Goal: Transaction & Acquisition: Purchase product/service

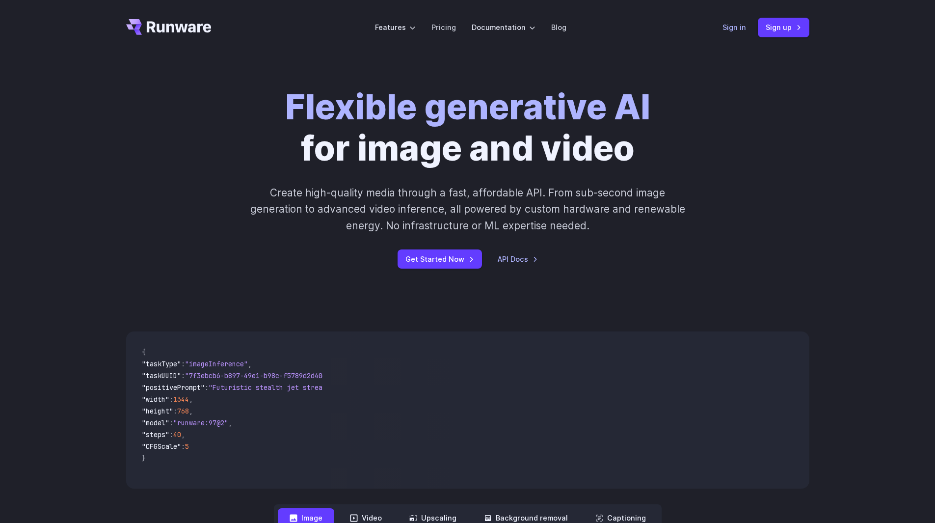
click at [731, 30] on link "Sign in" at bounding box center [735, 27] width 24 height 11
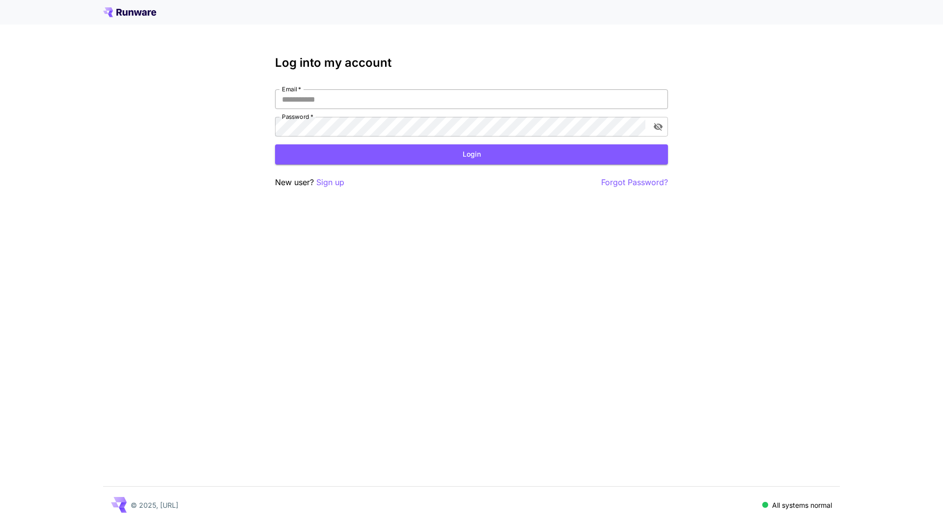
drag, startPoint x: 311, startPoint y: 99, endPoint x: 316, endPoint y: 106, distance: 7.8
click at [311, 99] on input "Email   *" at bounding box center [471, 99] width 393 height 20
type input "**********"
click button "Login" at bounding box center [471, 154] width 393 height 20
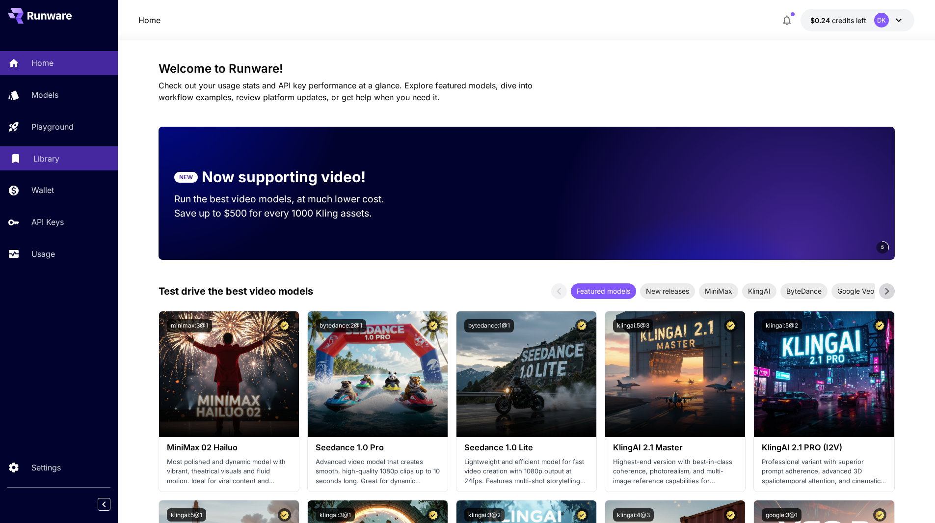
click at [38, 157] on p "Library" at bounding box center [46, 159] width 26 height 12
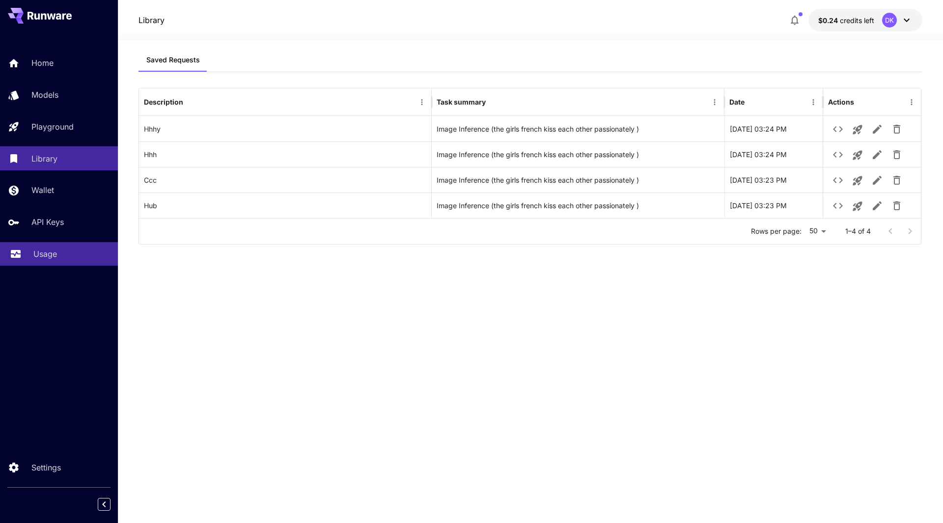
click at [47, 254] on p "Usage" at bounding box center [45, 254] width 24 height 12
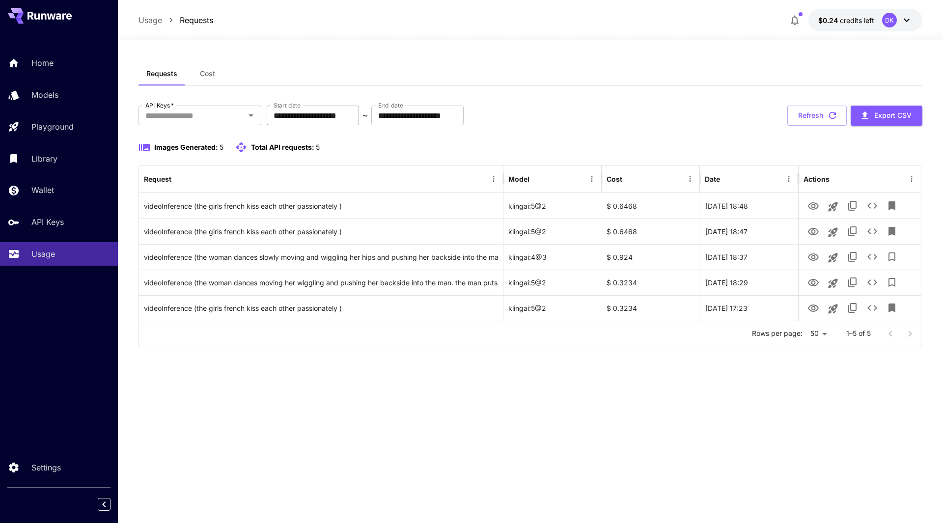
click at [302, 115] on input "**********" at bounding box center [313, 116] width 92 height 20
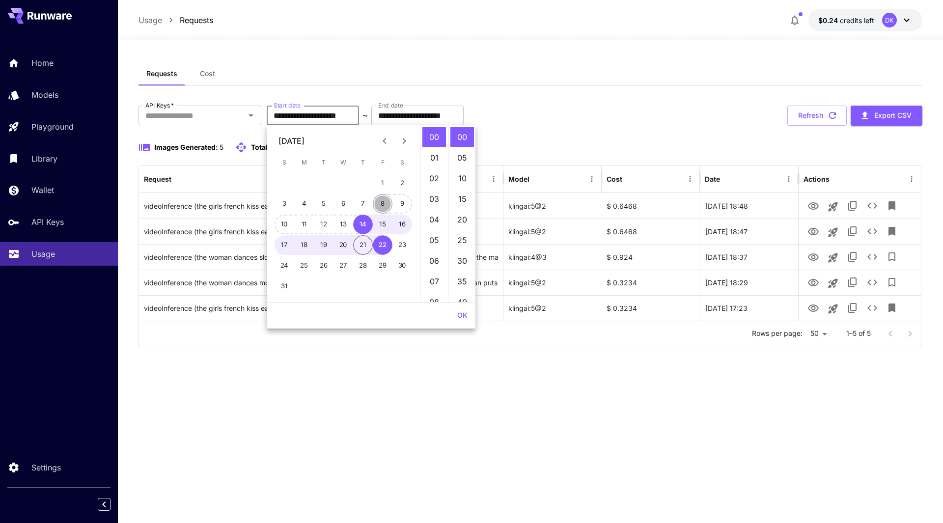
click at [384, 208] on button "8" at bounding box center [383, 204] width 20 height 20
type input "**********"
click at [519, 413] on div "**********" at bounding box center [530, 281] width 784 height 439
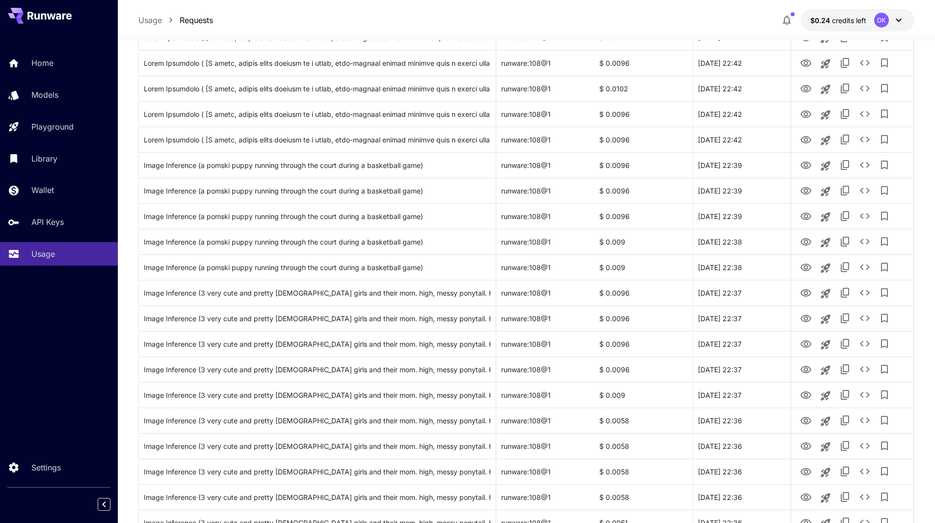
scroll to position [1002, 0]
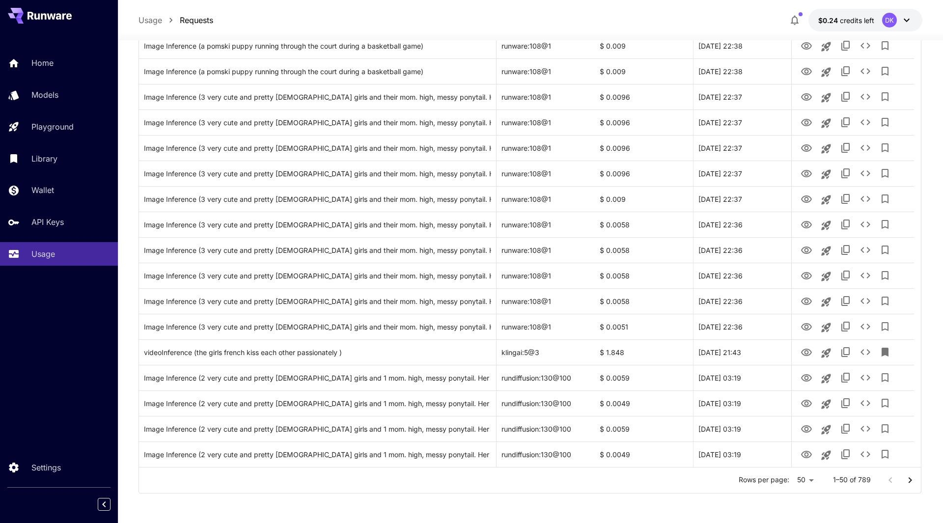
click at [794, 505] on li "100" at bounding box center [798, 502] width 29 height 18
type input "***"
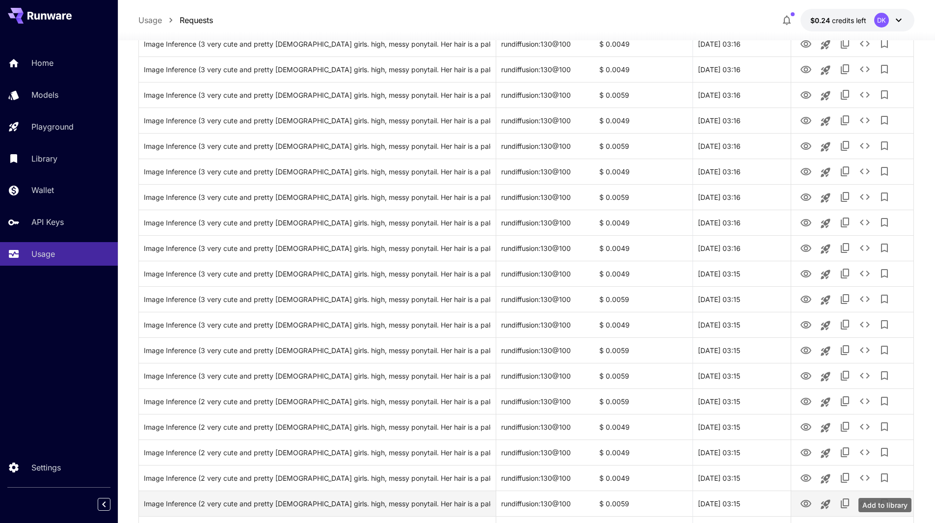
scroll to position [2279, 0]
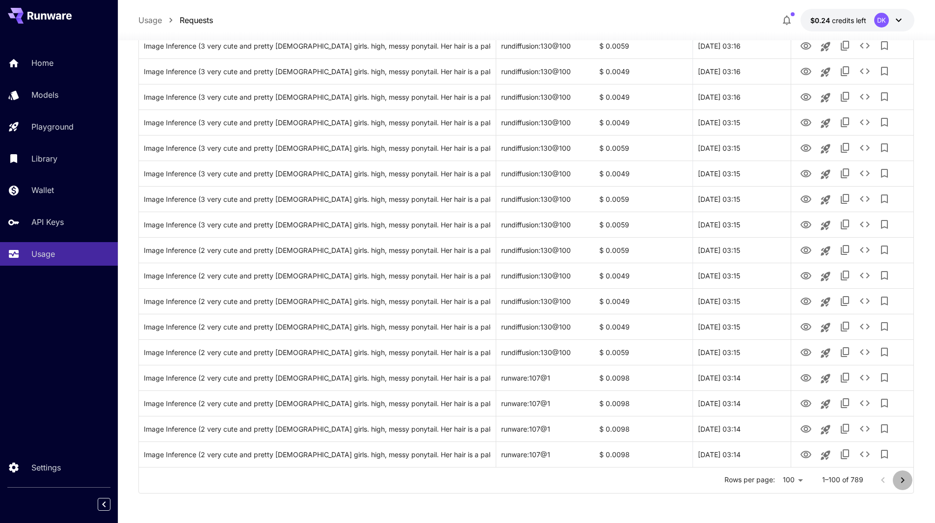
click at [903, 481] on icon "Go to next page" at bounding box center [902, 480] width 3 height 6
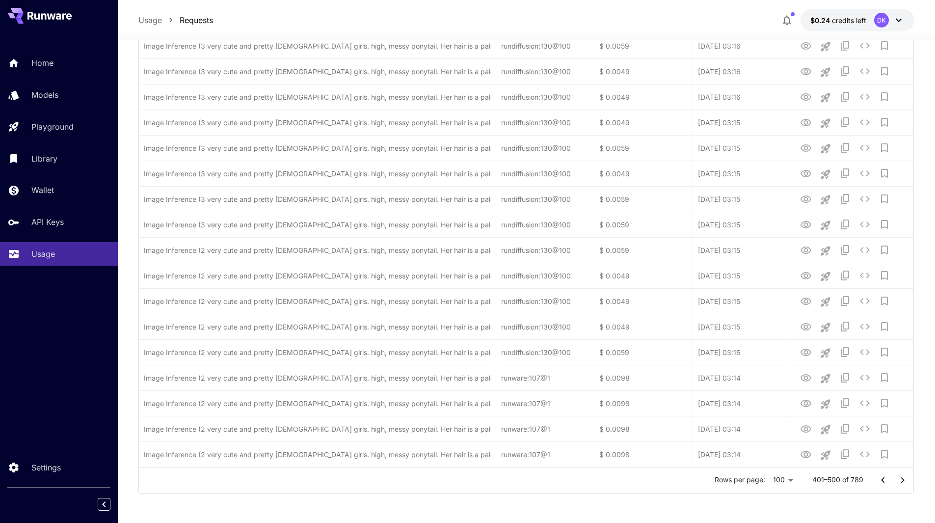
click at [903, 481] on icon "Go to next page" at bounding box center [902, 480] width 3 height 6
click at [903, 481] on div at bounding box center [892, 480] width 39 height 20
click at [903, 482] on div at bounding box center [892, 480] width 39 height 20
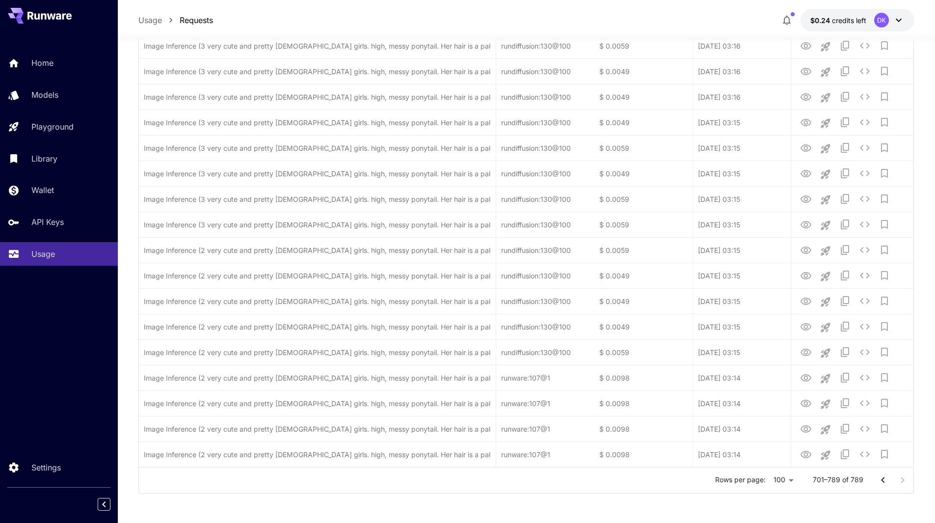
click at [903, 482] on div at bounding box center [892, 480] width 39 height 20
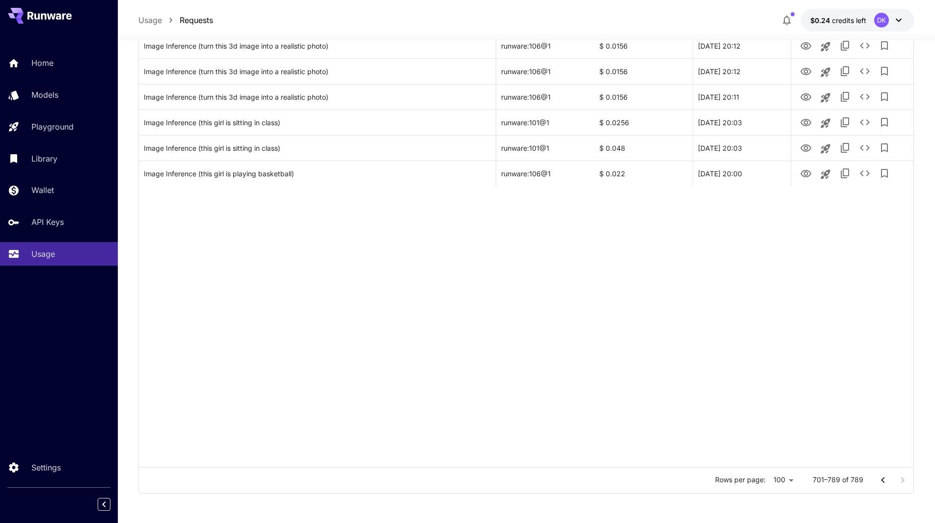
scroll to position [1998, 0]
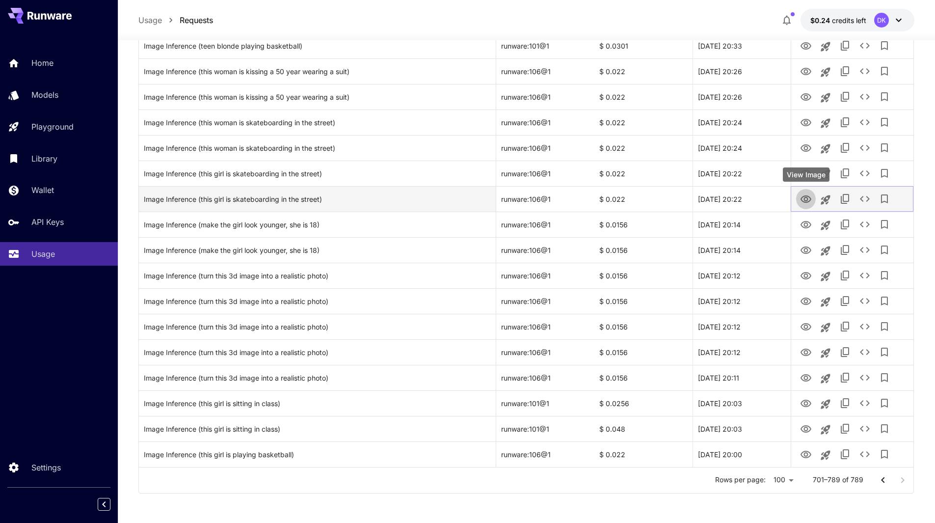
click at [807, 196] on icon "View Image" at bounding box center [806, 199] width 12 height 12
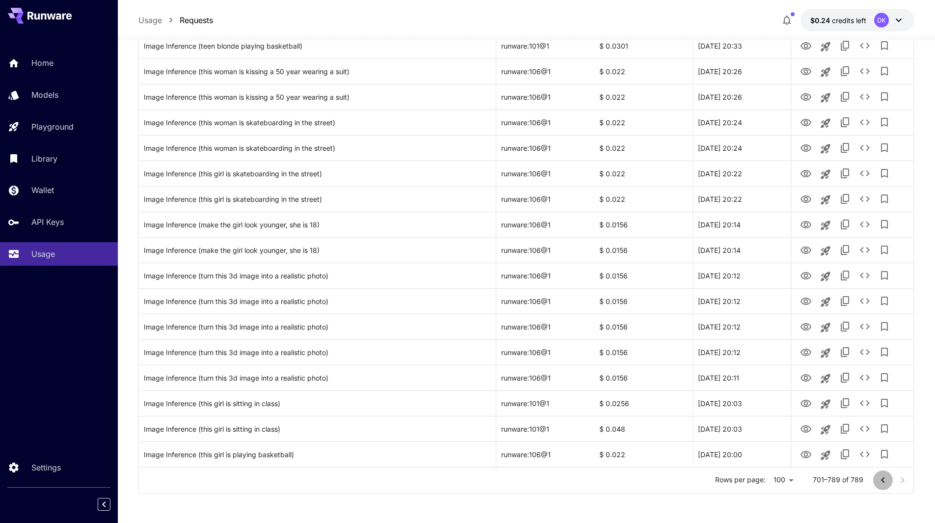
click at [883, 481] on icon "Go to previous page" at bounding box center [882, 480] width 3 height 6
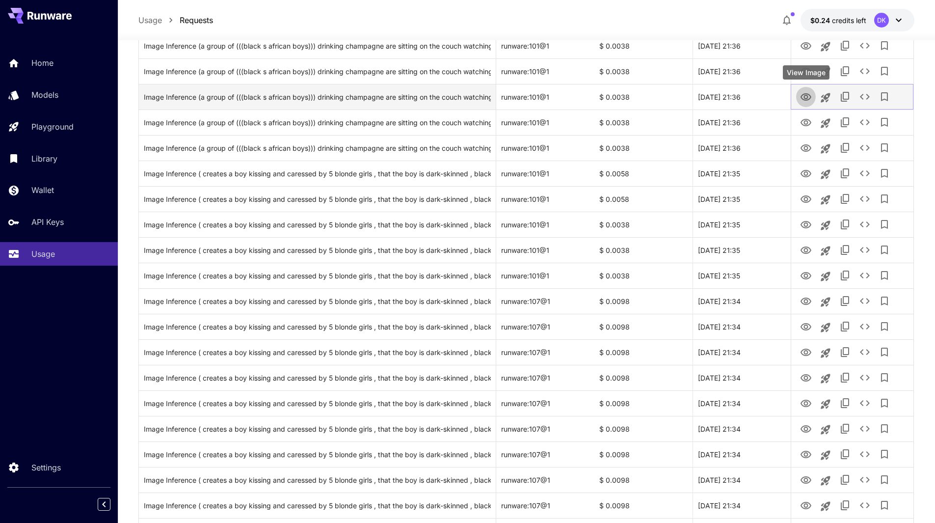
click at [808, 97] on icon "View Image" at bounding box center [806, 96] width 11 height 7
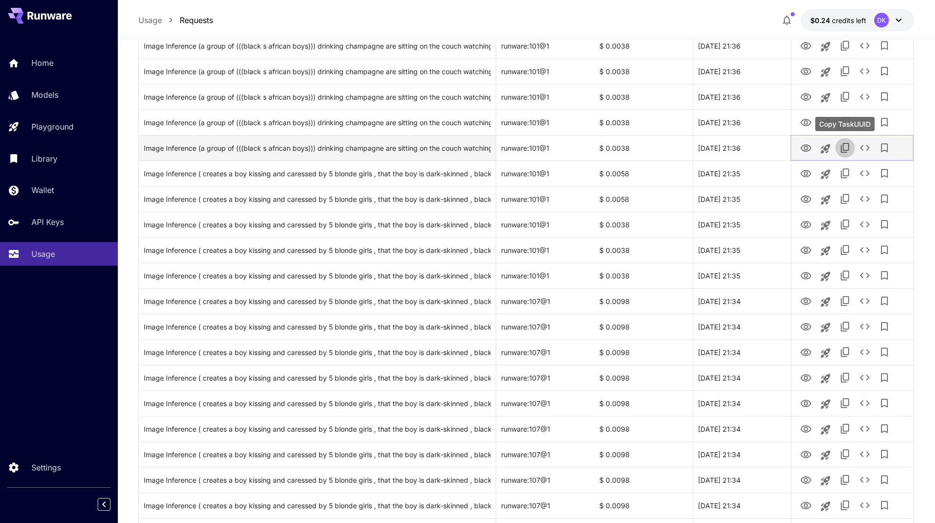
click at [847, 146] on icon "Copy TaskUUID" at bounding box center [846, 148] width 12 height 12
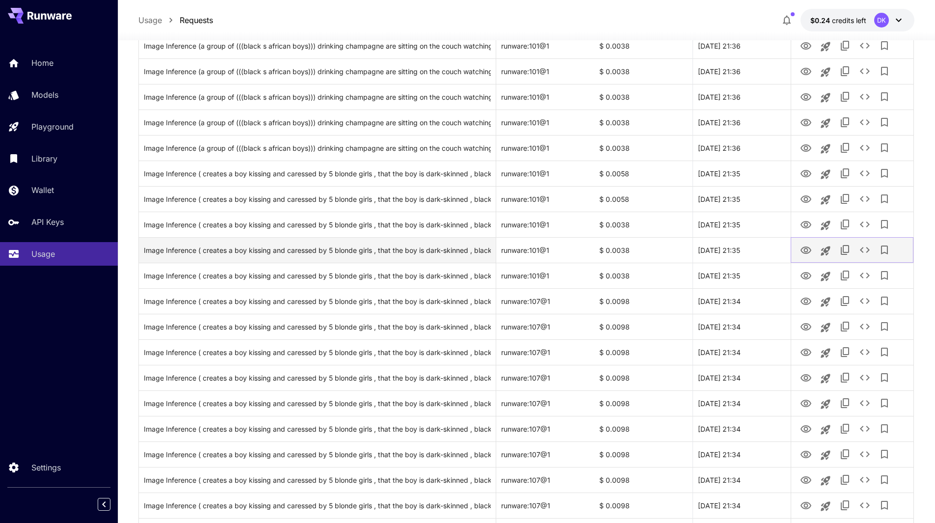
click at [804, 249] on icon "View Image" at bounding box center [806, 250] width 12 height 12
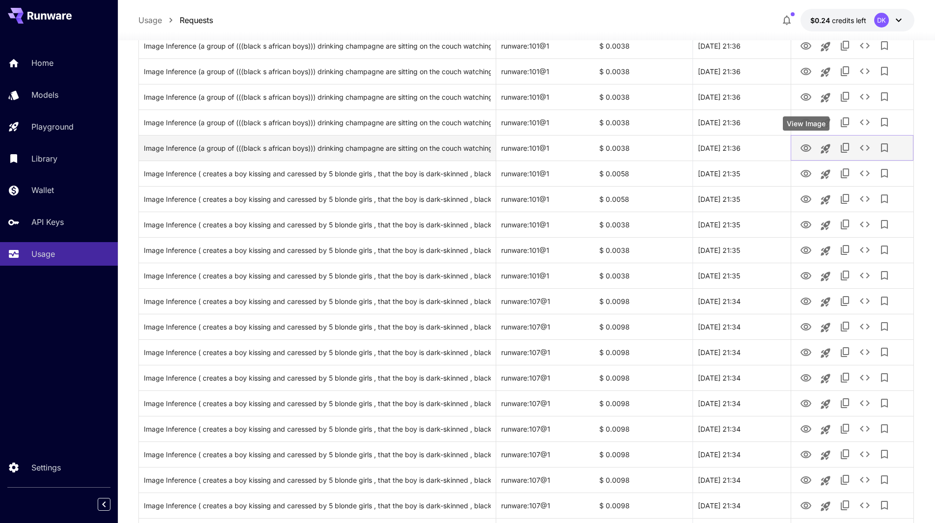
click at [805, 144] on icon "View Image" at bounding box center [806, 147] width 11 height 7
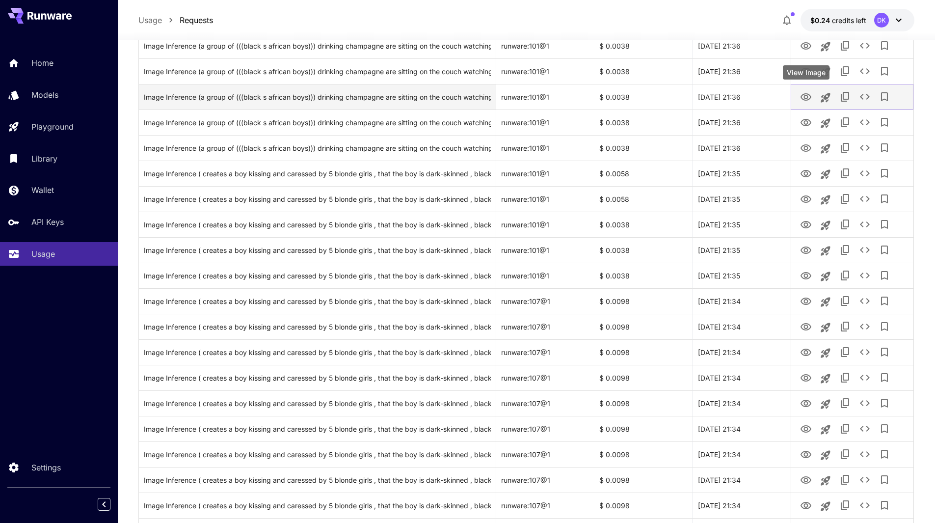
click at [807, 93] on icon "View Image" at bounding box center [806, 97] width 12 height 12
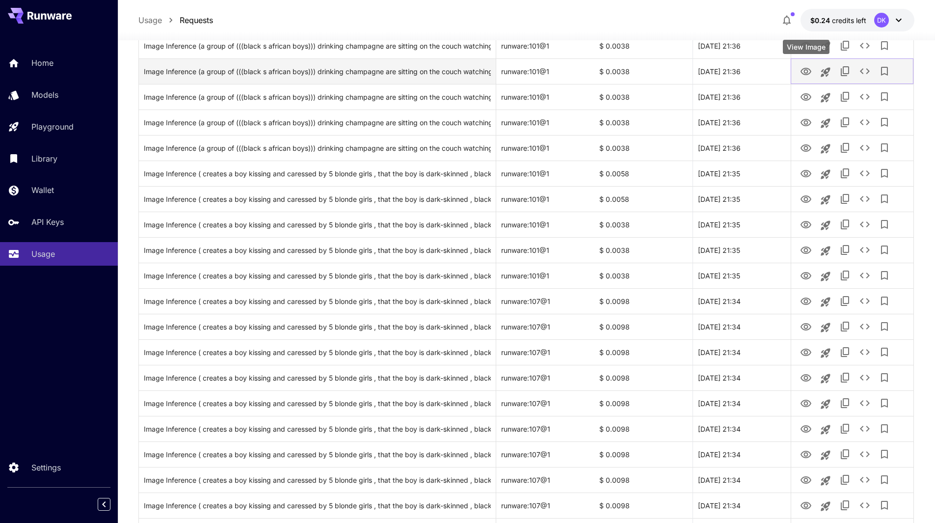
click at [806, 71] on icon "View Image" at bounding box center [806, 72] width 12 height 12
click at [412, 76] on div "Image Inference (a group of (((black s african boys))) drinking champagne are s…" at bounding box center [317, 71] width 347 height 25
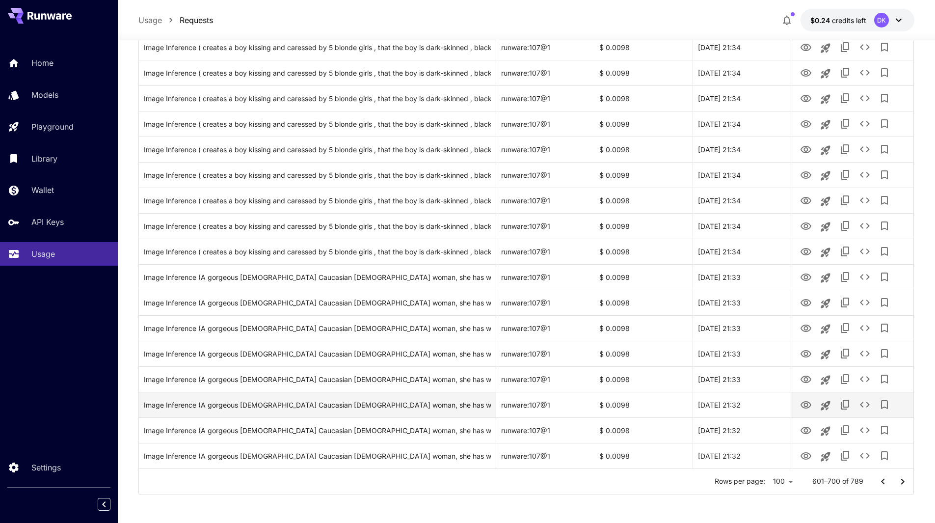
scroll to position [2279, 0]
click at [805, 401] on icon "View Image" at bounding box center [806, 404] width 12 height 12
click at [441, 405] on div "Image Inference (A gorgeous 41 year old Caucasian white American woman, she has…" at bounding box center [317, 403] width 347 height 25
click at [905, 481] on icon "Go to next page" at bounding box center [903, 480] width 12 height 12
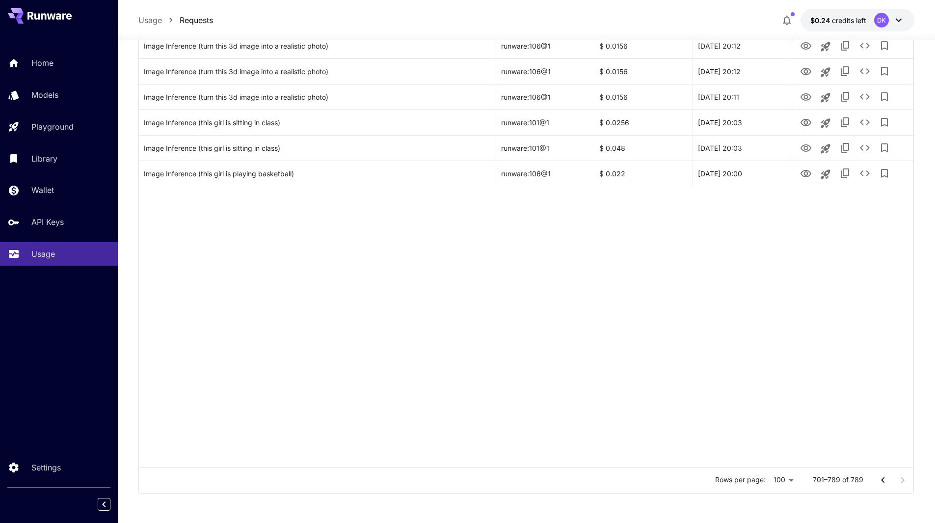
scroll to position [1998, 0]
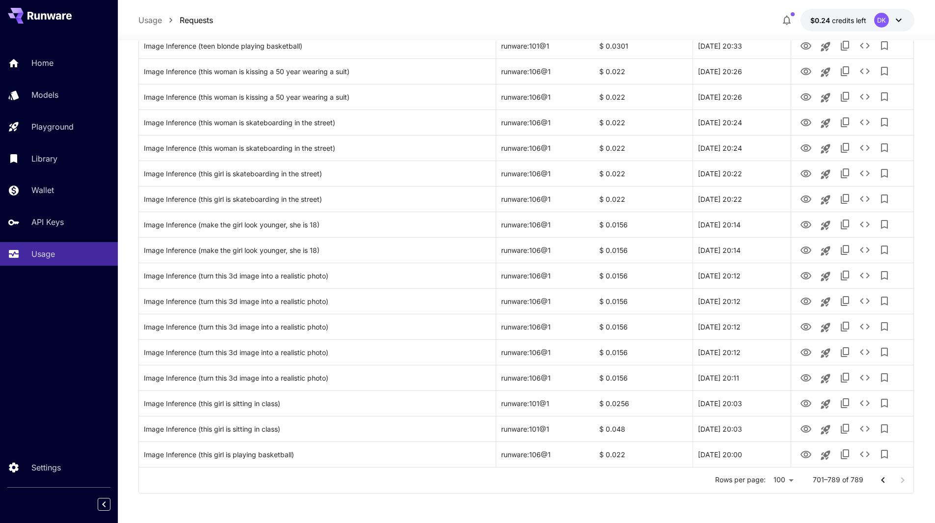
click at [905, 481] on div at bounding box center [892, 480] width 39 height 20
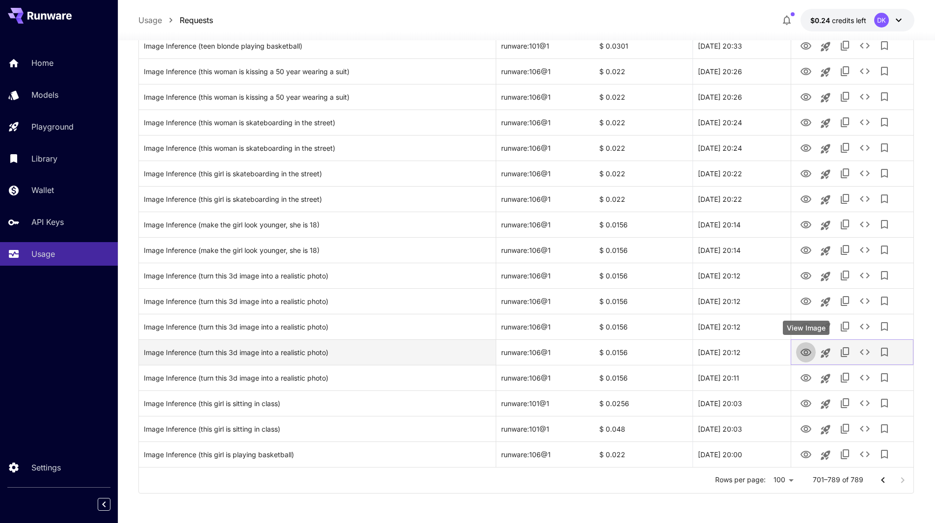
click at [806, 352] on icon "View Image" at bounding box center [806, 353] width 12 height 12
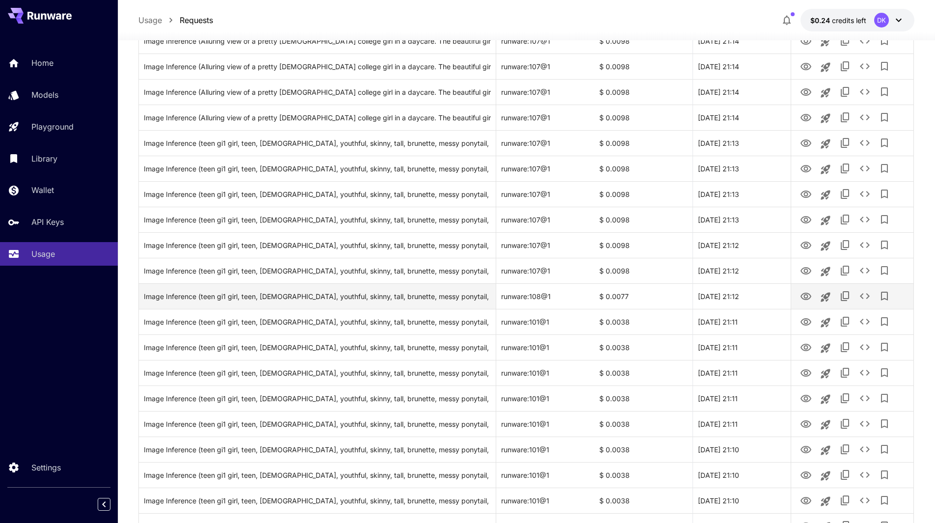
scroll to position [1016, 0]
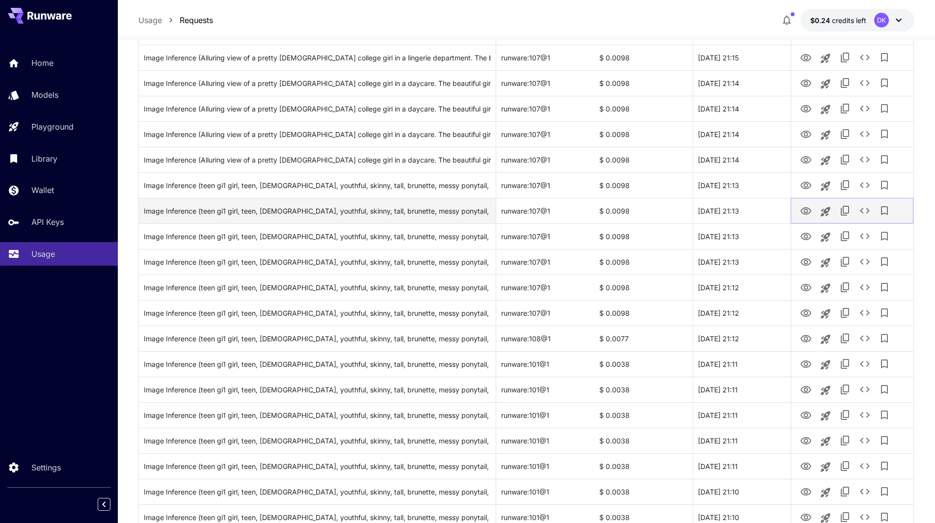
click at [806, 209] on icon "View Image" at bounding box center [806, 211] width 12 height 12
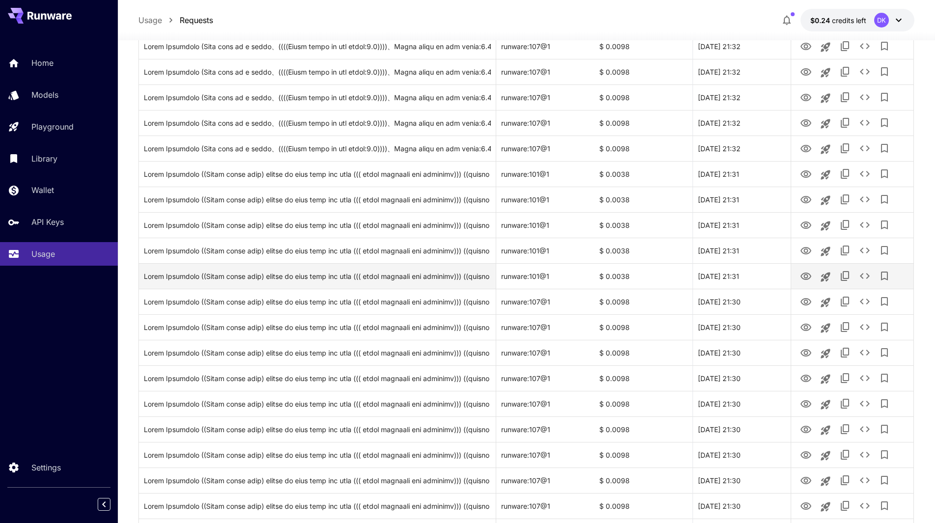
scroll to position [245, 0]
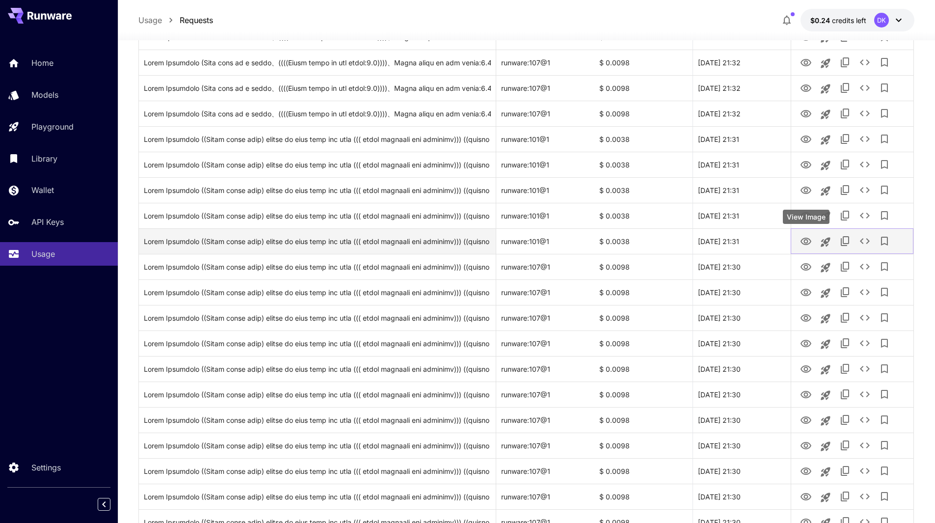
click at [807, 242] on icon "View Image" at bounding box center [806, 242] width 12 height 12
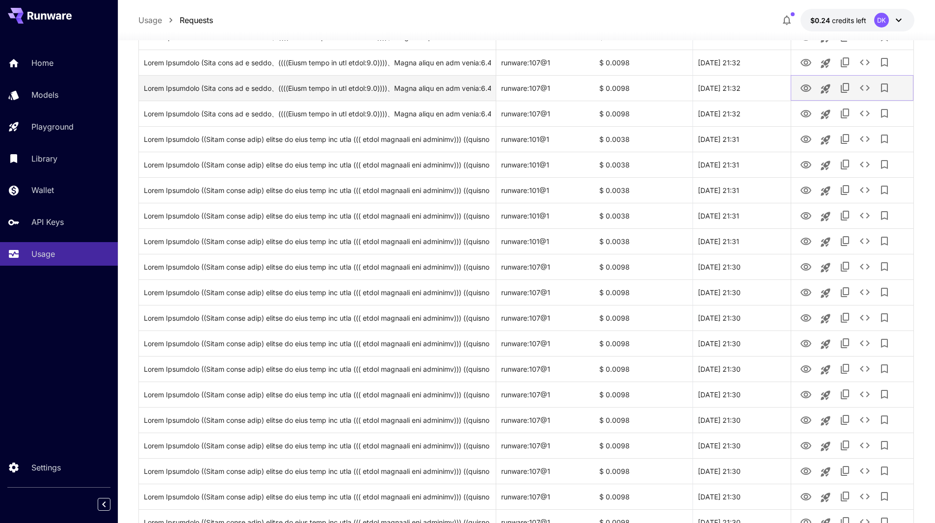
click at [809, 89] on icon "View Image" at bounding box center [806, 88] width 12 height 12
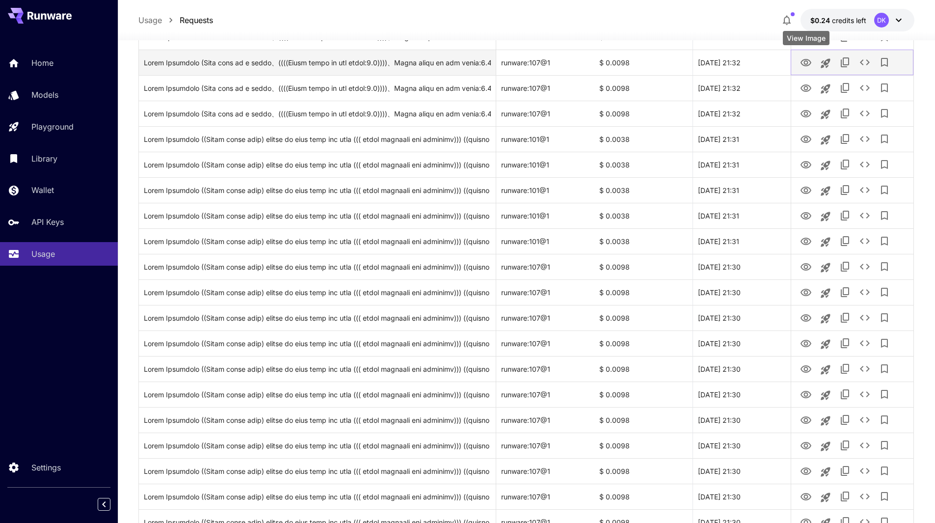
click at [810, 62] on icon "View Image" at bounding box center [806, 62] width 11 height 7
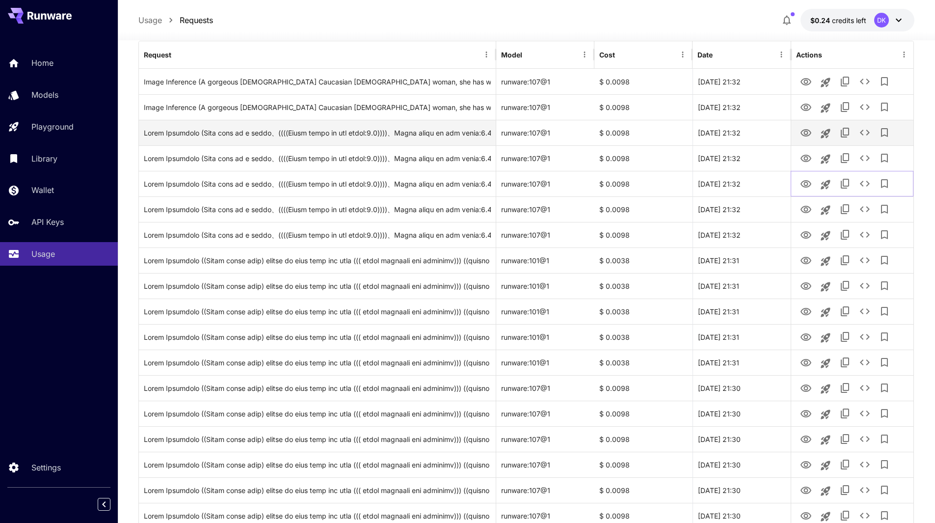
scroll to position [98, 0]
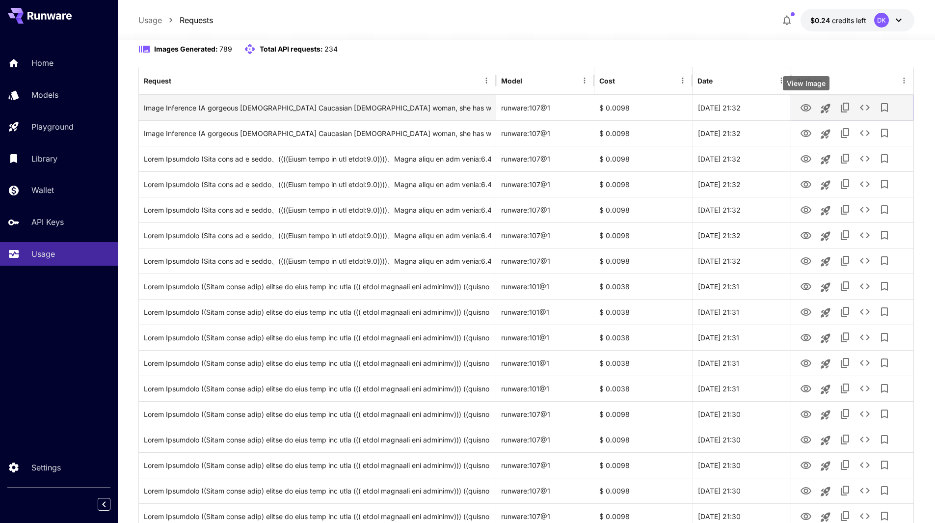
click at [803, 105] on icon "View Image" at bounding box center [806, 108] width 12 height 12
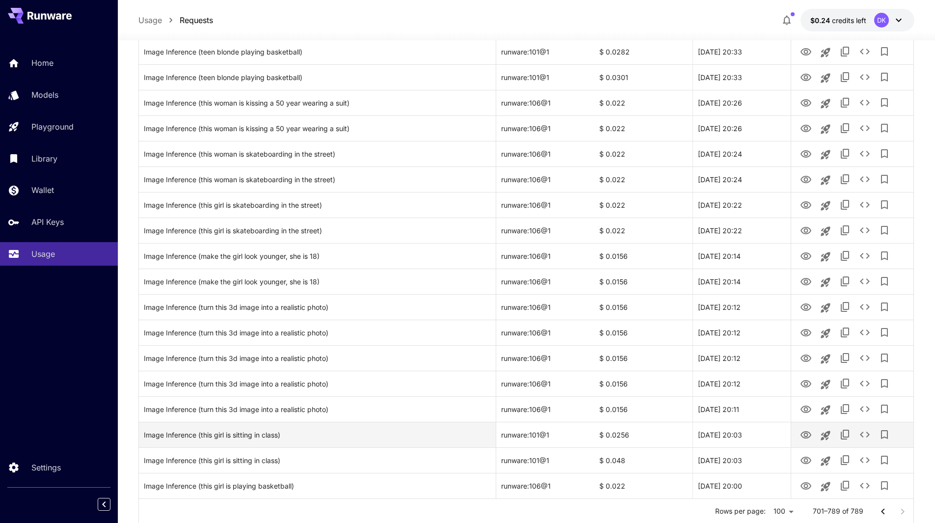
scroll to position [1998, 0]
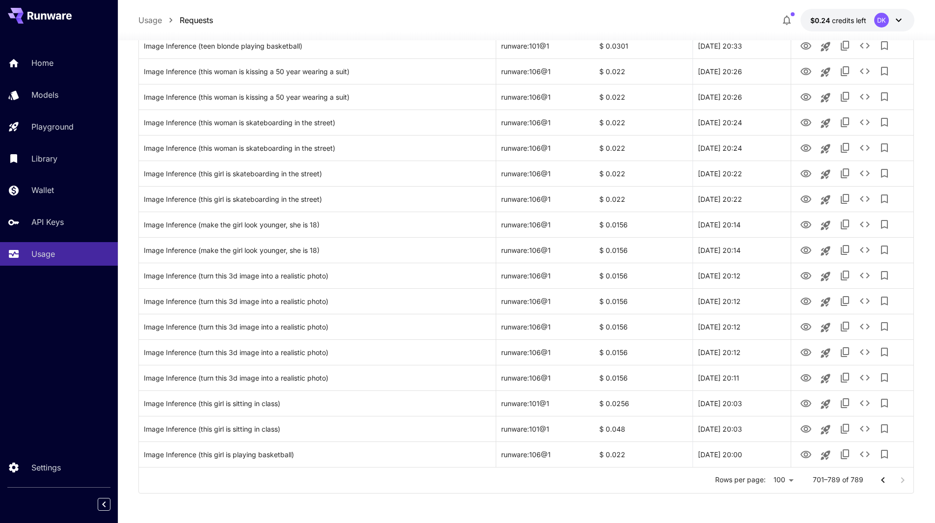
click at [886, 480] on icon "Go to previous page" at bounding box center [883, 480] width 12 height 12
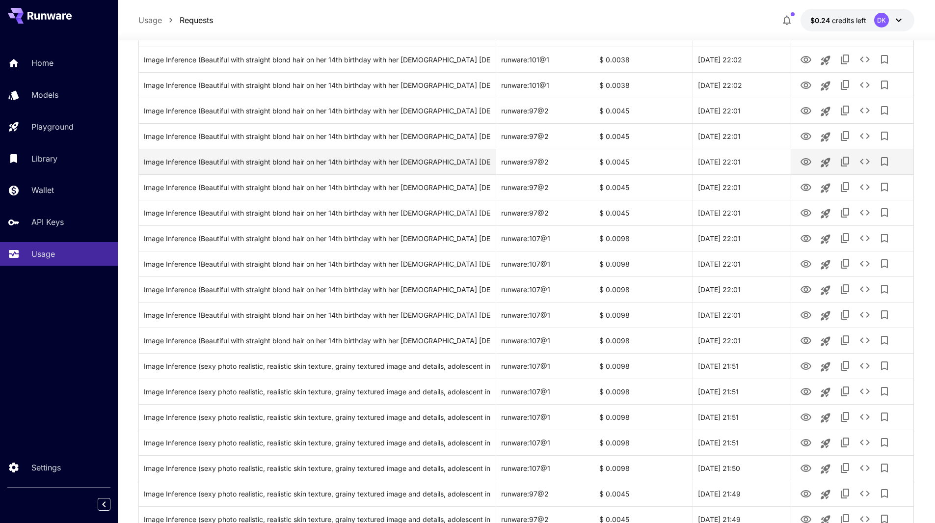
scroll to position [378, 0]
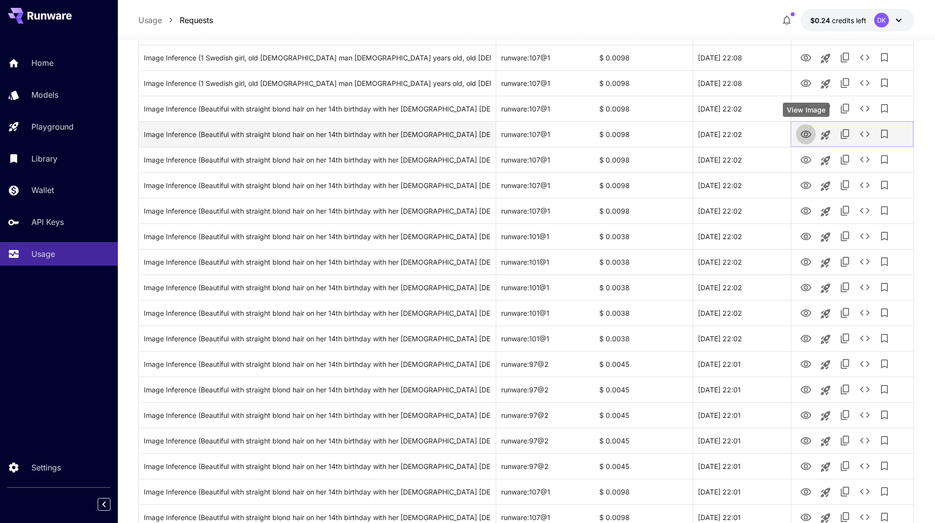
click at [806, 134] on icon "View Image" at bounding box center [806, 135] width 12 height 12
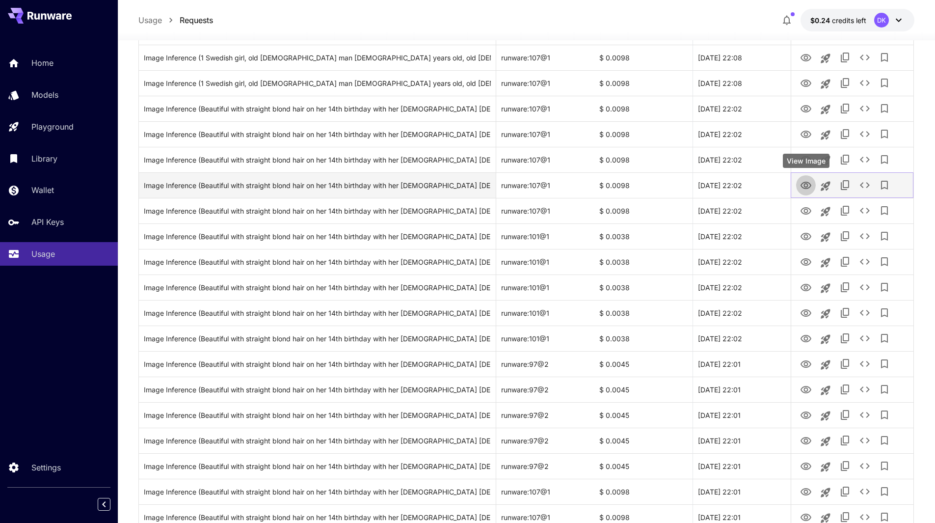
click at [806, 186] on icon "View Image" at bounding box center [806, 186] width 12 height 12
click at [411, 184] on div "Image Inference (Beautiful with straight blond hair on her 14th birthday with h…" at bounding box center [317, 185] width 347 height 25
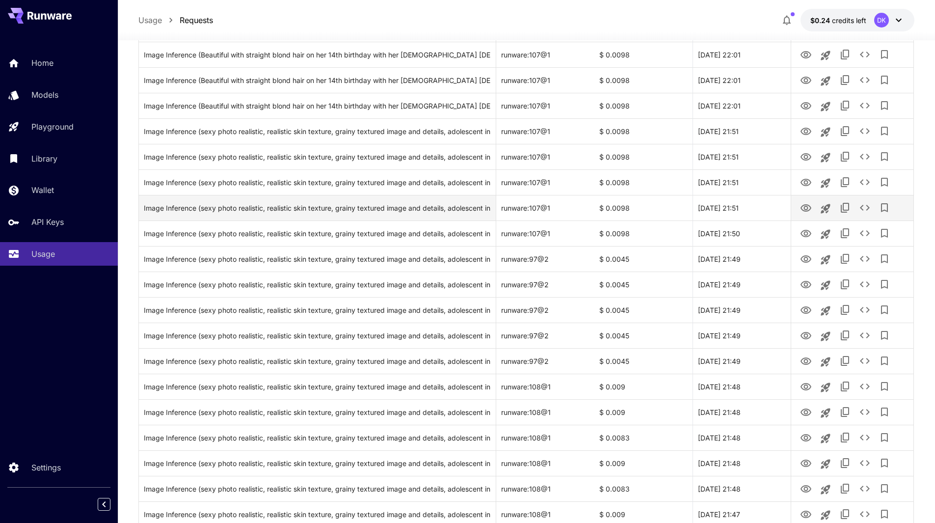
scroll to position [918, 0]
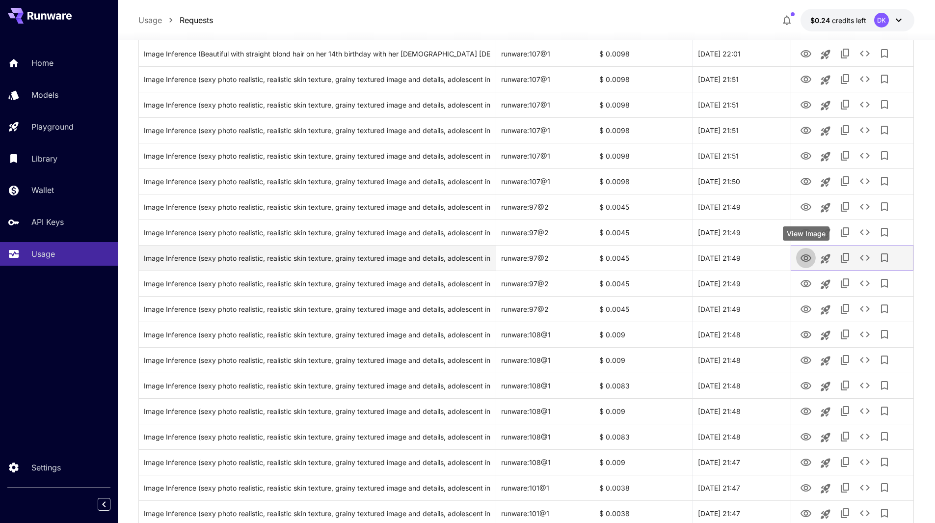
click at [806, 257] on icon "View Image" at bounding box center [806, 258] width 12 height 12
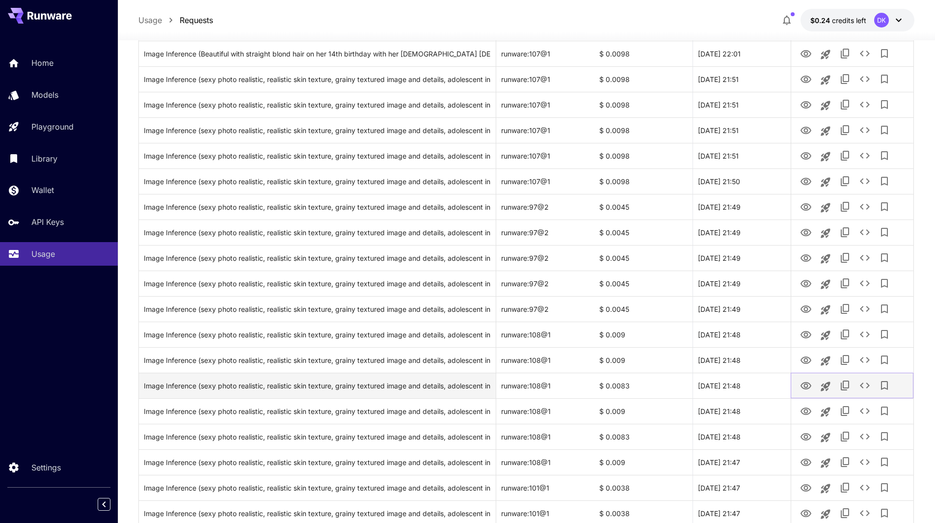
click at [808, 385] on icon "View Image" at bounding box center [806, 385] width 11 height 7
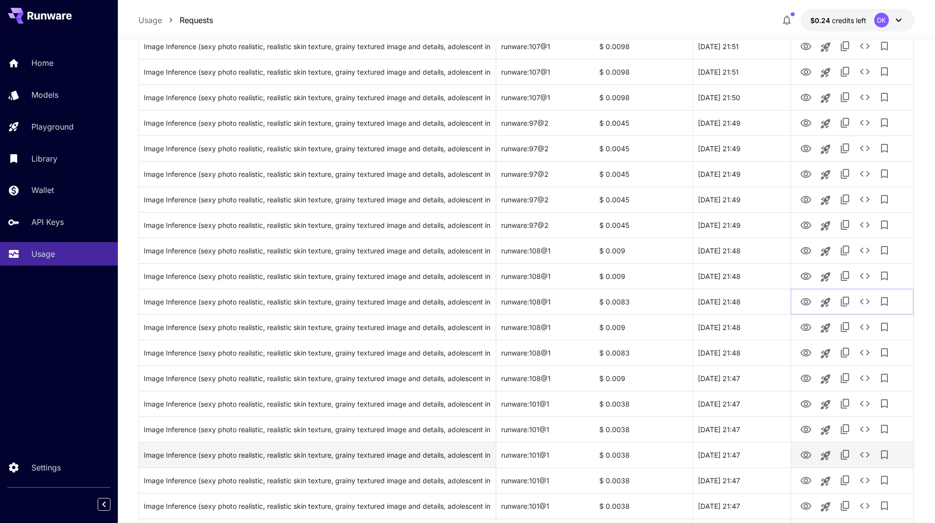
scroll to position [1114, 0]
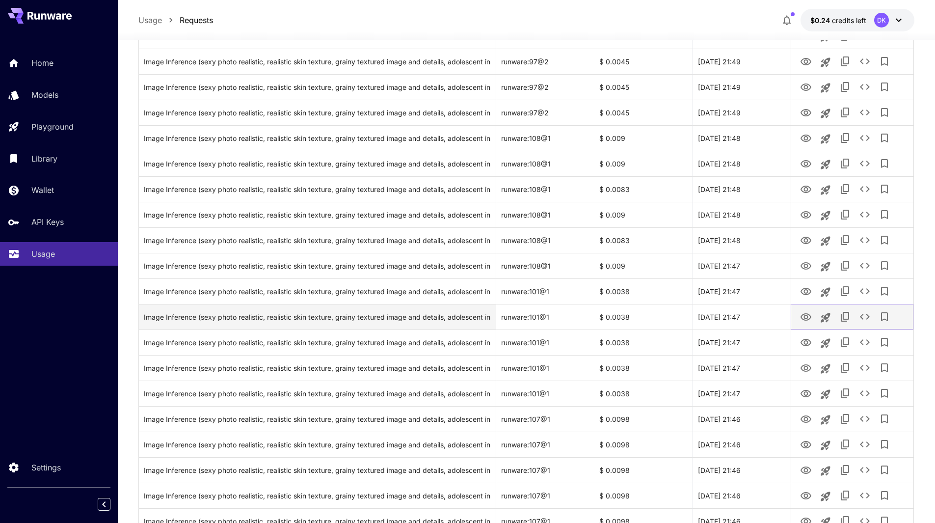
click at [809, 315] on icon "View Image" at bounding box center [806, 316] width 11 height 7
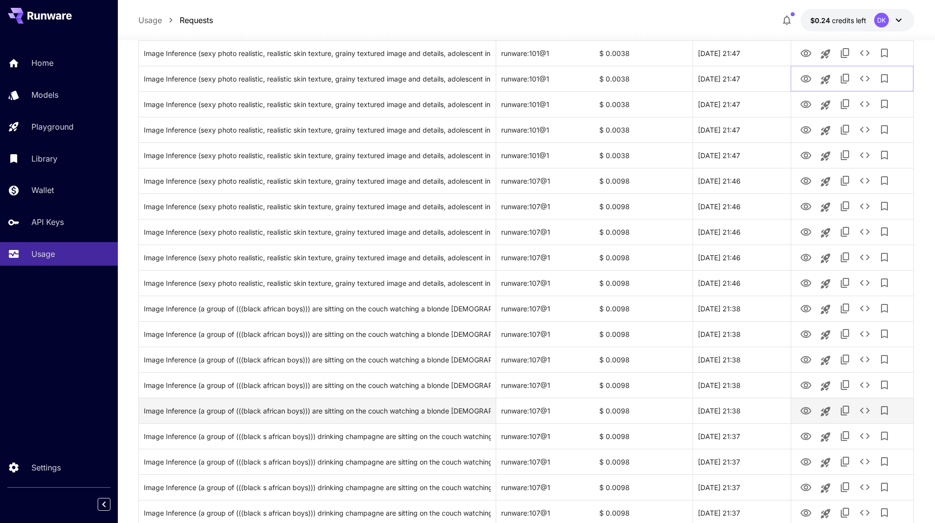
scroll to position [1409, 0]
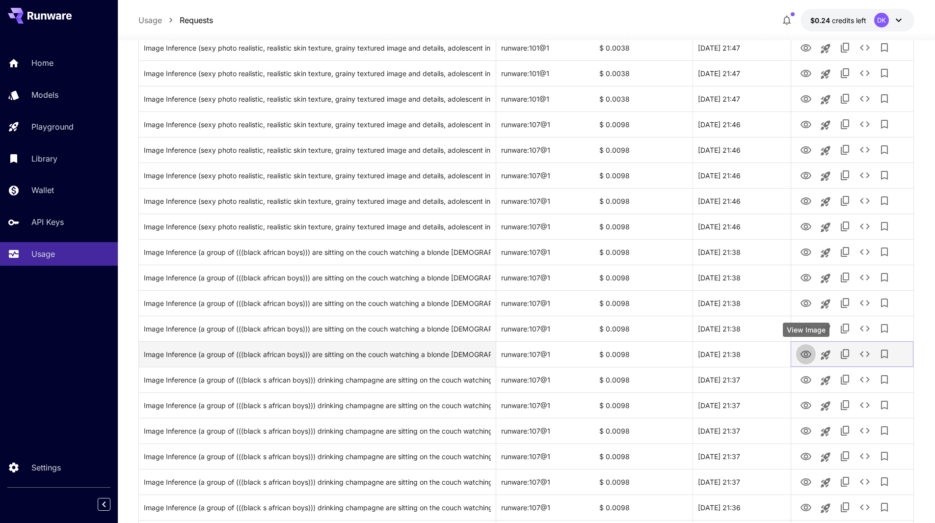
click at [806, 354] on icon "View Image" at bounding box center [806, 355] width 12 height 12
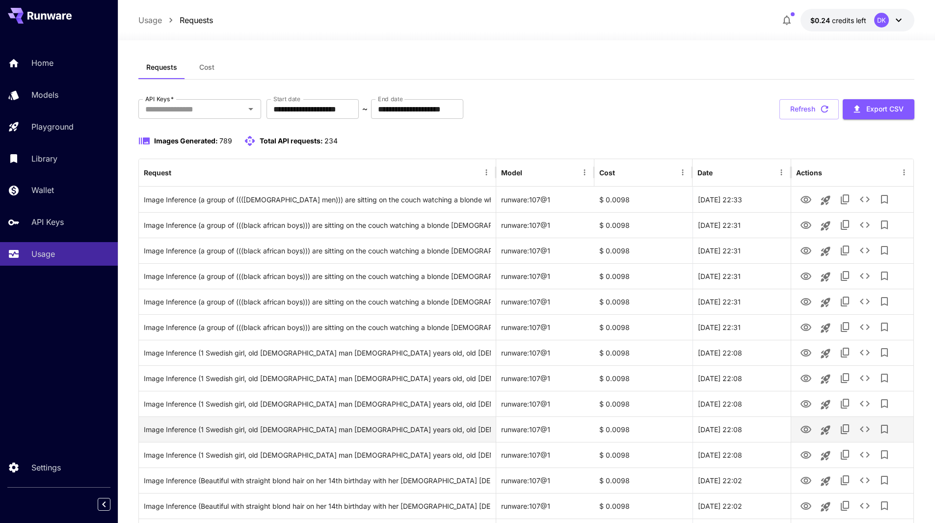
scroll to position [0, 0]
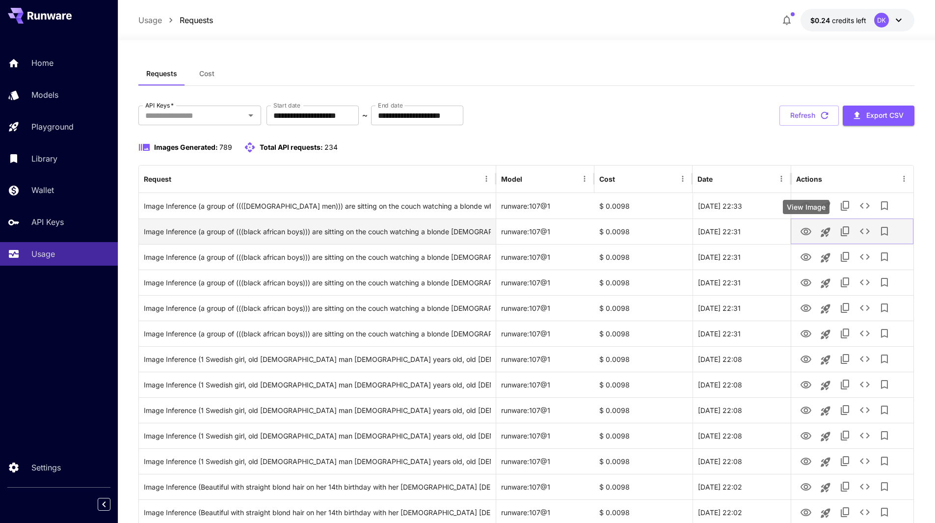
click at [805, 231] on icon "View Image" at bounding box center [806, 232] width 12 height 12
click at [807, 231] on icon "View Image" at bounding box center [806, 232] width 12 height 12
click at [423, 233] on div "Image Inference (a group of (((black african boys))) are sitting on the couch w…" at bounding box center [317, 231] width 347 height 25
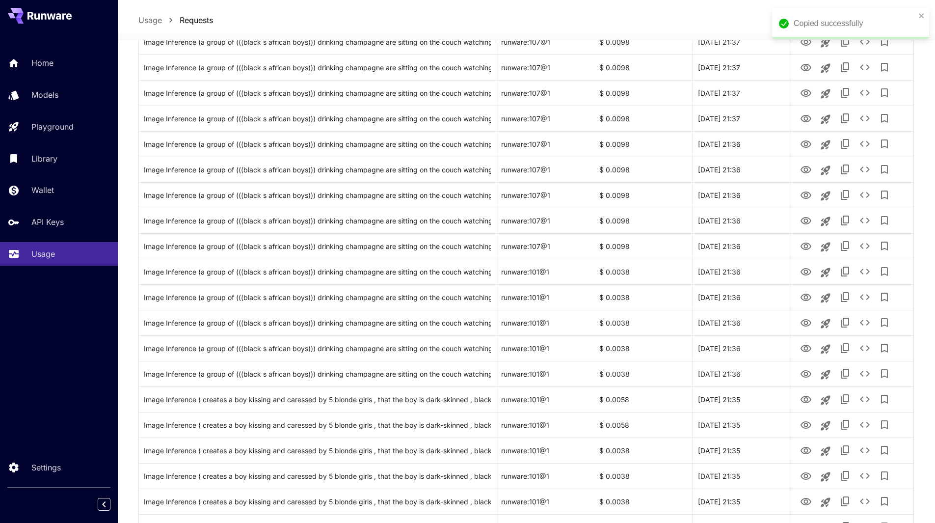
scroll to position [2279, 0]
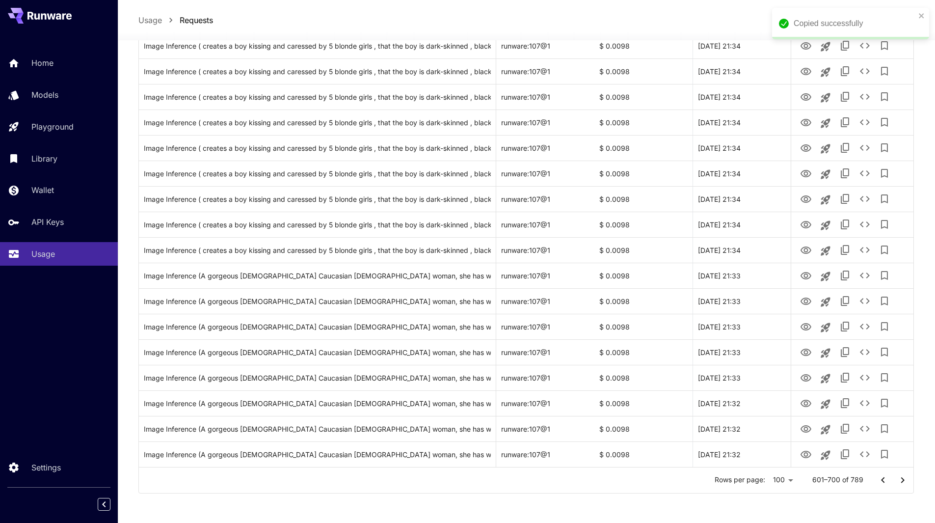
click at [883, 482] on icon "Go to previous page" at bounding box center [883, 480] width 12 height 12
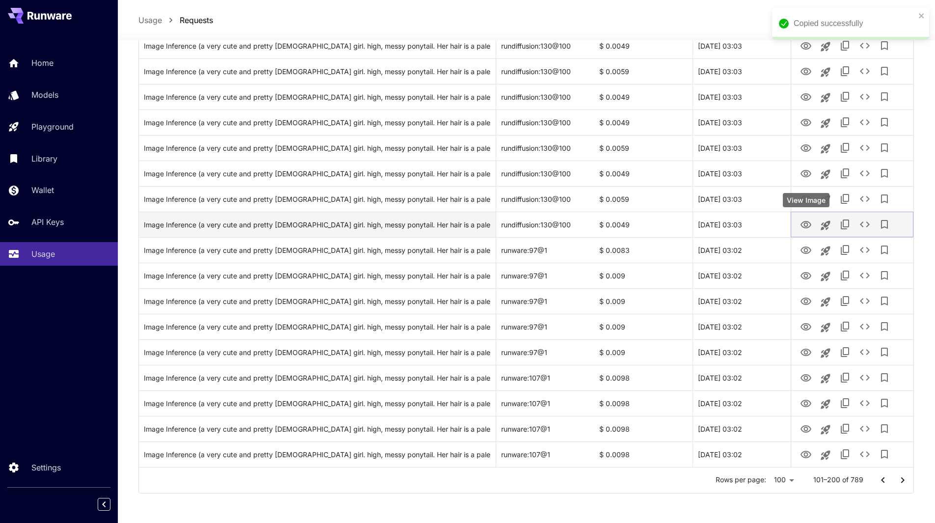
click at [807, 224] on icon "View Image" at bounding box center [806, 225] width 12 height 12
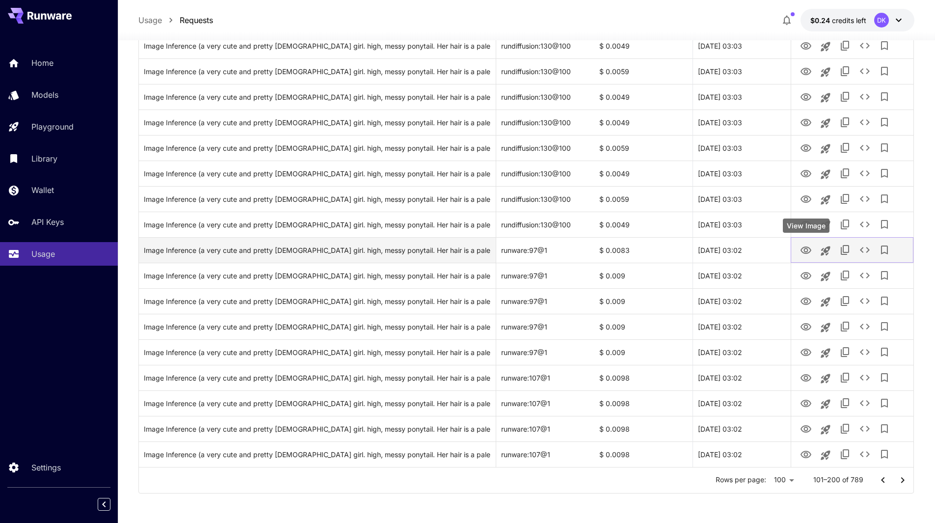
click at [806, 250] on icon "View Image" at bounding box center [806, 250] width 12 height 12
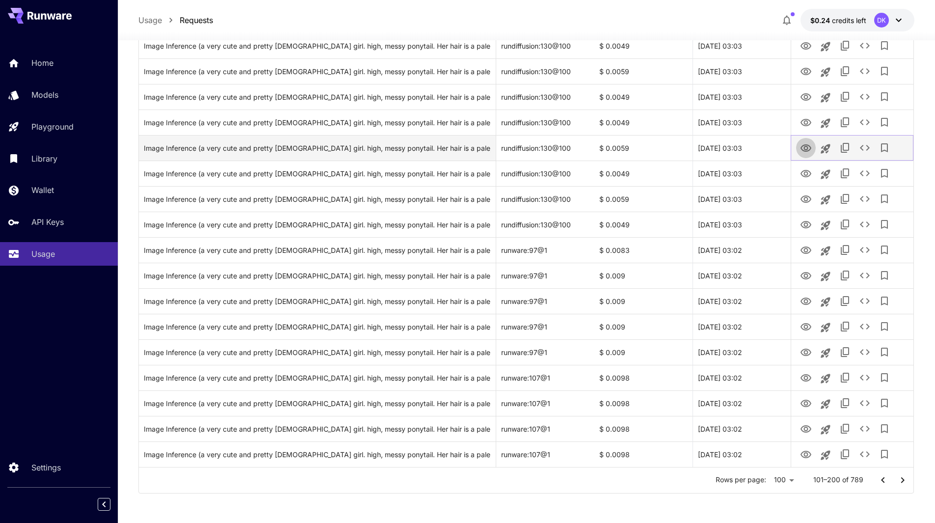
click at [808, 147] on icon "View Image" at bounding box center [806, 147] width 11 height 7
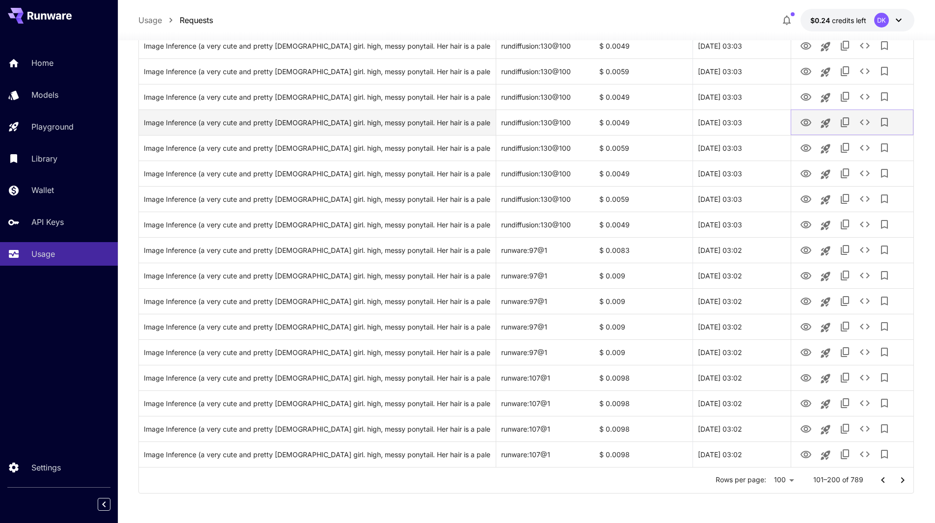
click at [808, 120] on icon "View Image" at bounding box center [806, 123] width 12 height 12
click at [803, 122] on icon "View Image" at bounding box center [806, 123] width 12 height 12
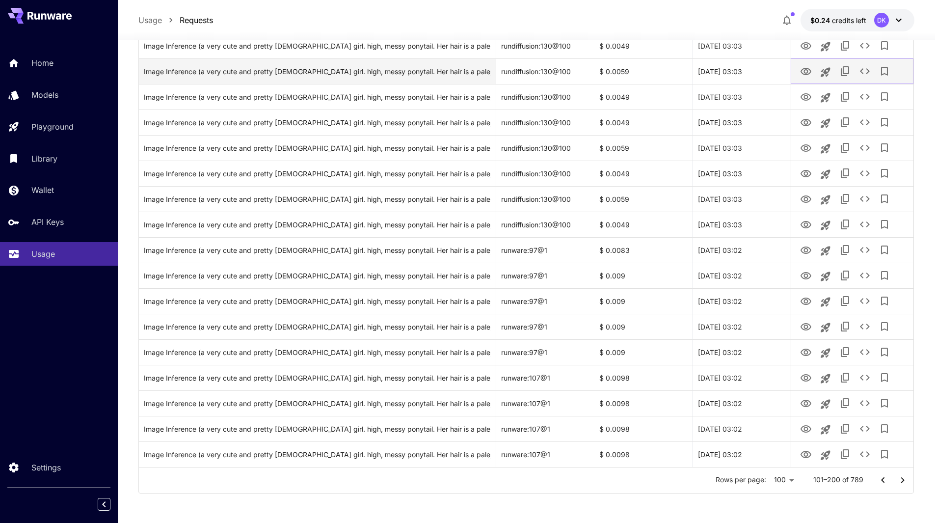
click at [803, 69] on icon "View Image" at bounding box center [806, 71] width 11 height 7
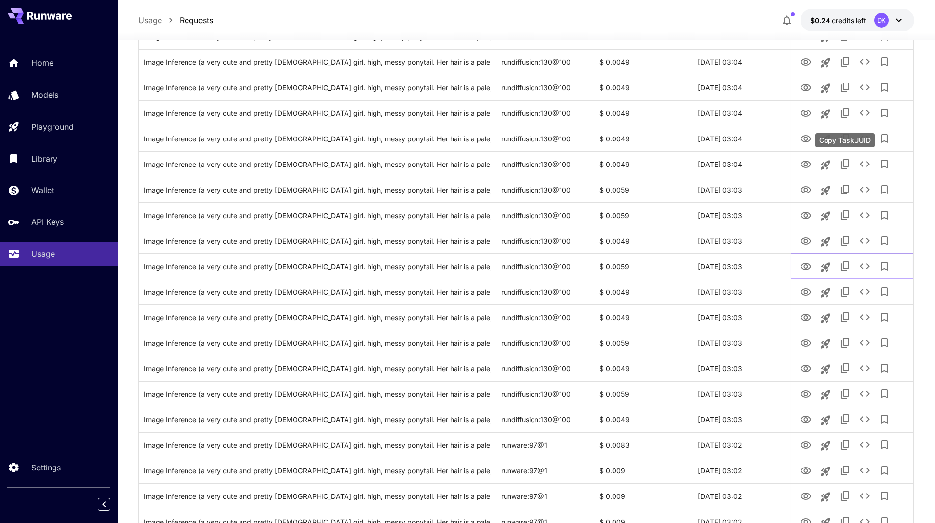
scroll to position [2083, 0]
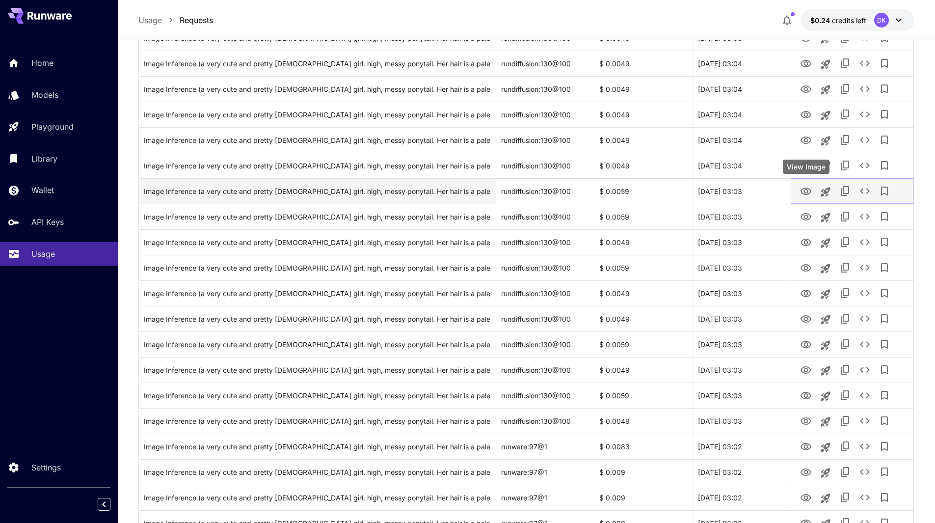
click at [805, 189] on icon "View Image" at bounding box center [806, 191] width 11 height 7
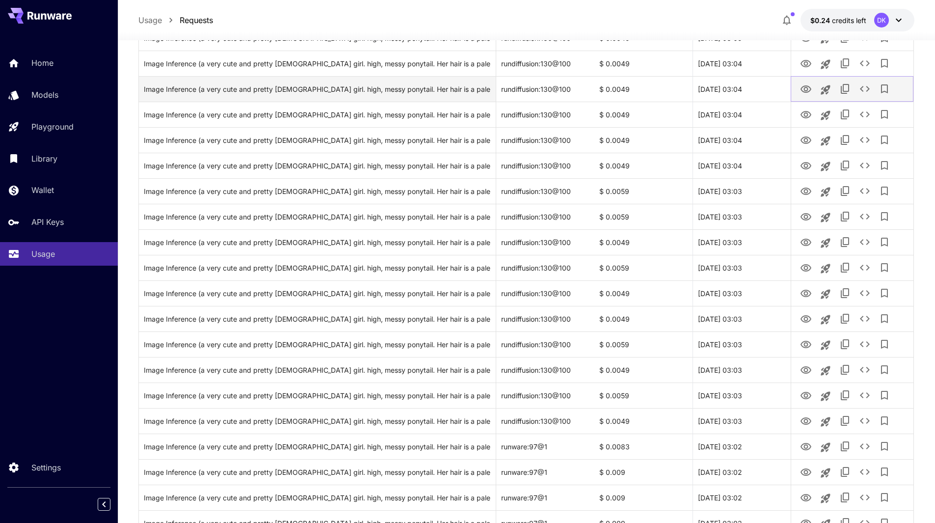
click at [810, 87] on icon "View Image" at bounding box center [806, 88] width 11 height 7
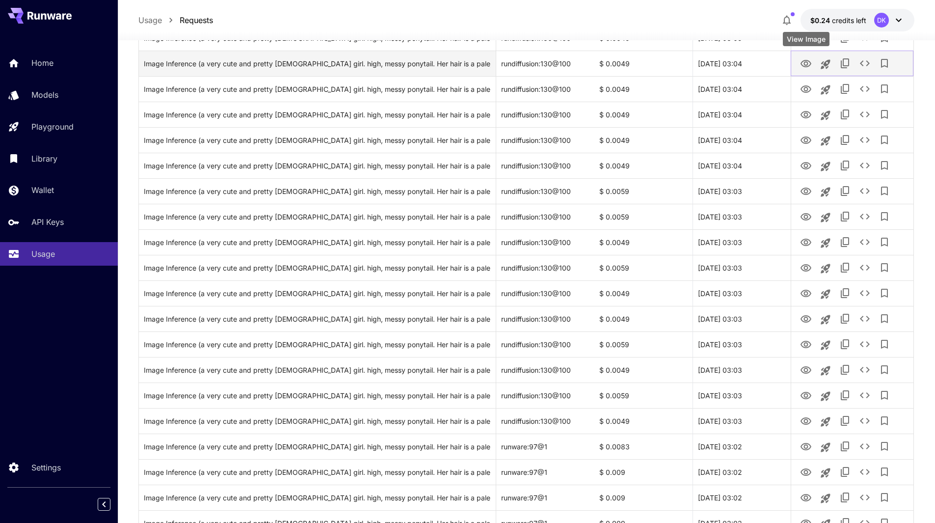
click at [810, 62] on icon "View Image" at bounding box center [806, 64] width 12 height 12
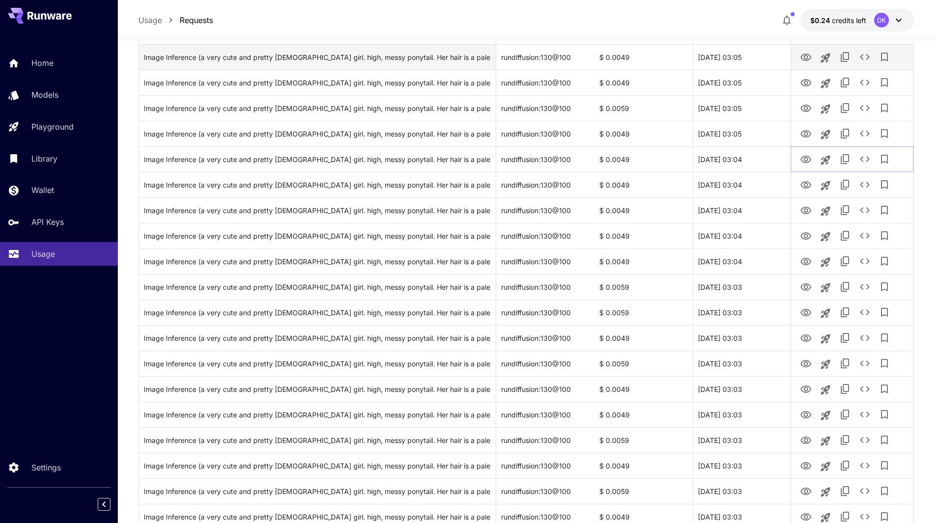
scroll to position [1935, 0]
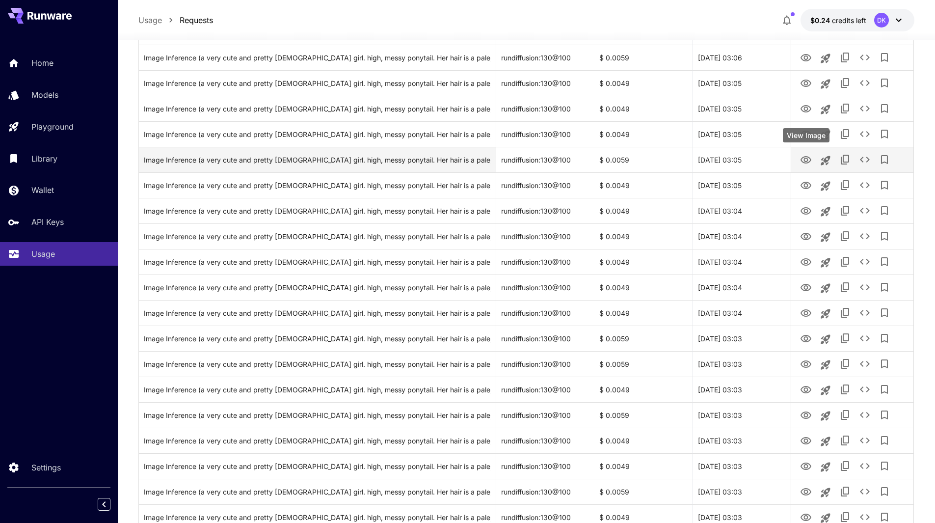
click at [807, 135] on div "View Image" at bounding box center [806, 135] width 47 height 14
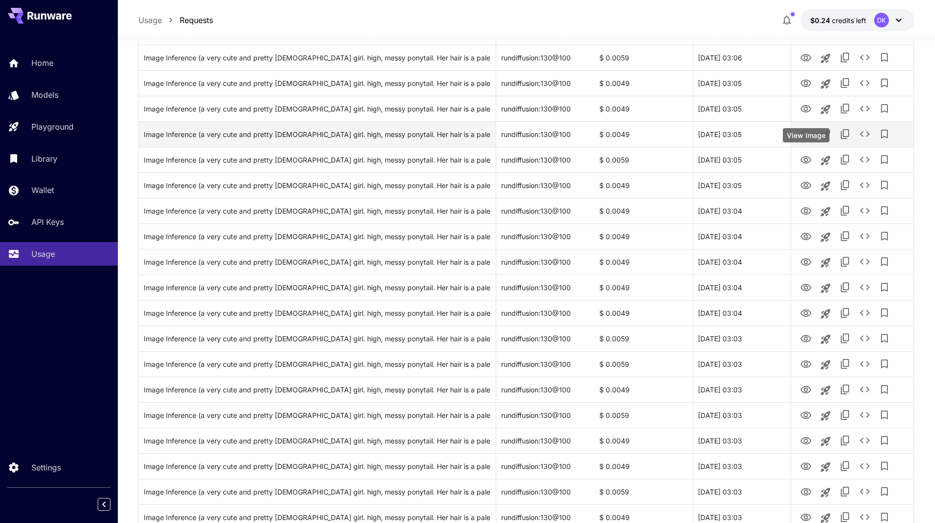
click at [808, 132] on icon "View Image" at bounding box center [806, 134] width 11 height 7
click at [298, 136] on div "Image Inference (a very cute and pretty 16 year old girl. high, messy ponytail.…" at bounding box center [317, 134] width 347 height 25
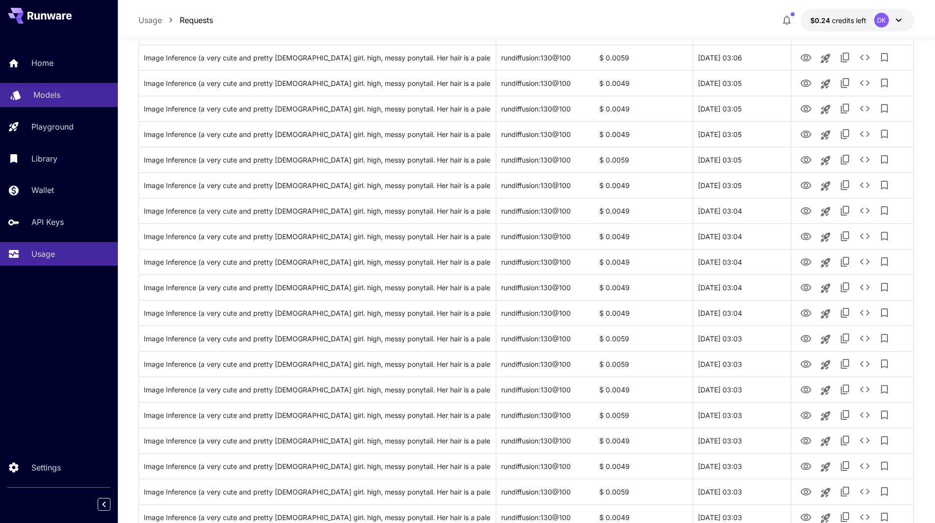
click at [47, 91] on p "Models" at bounding box center [46, 95] width 27 height 12
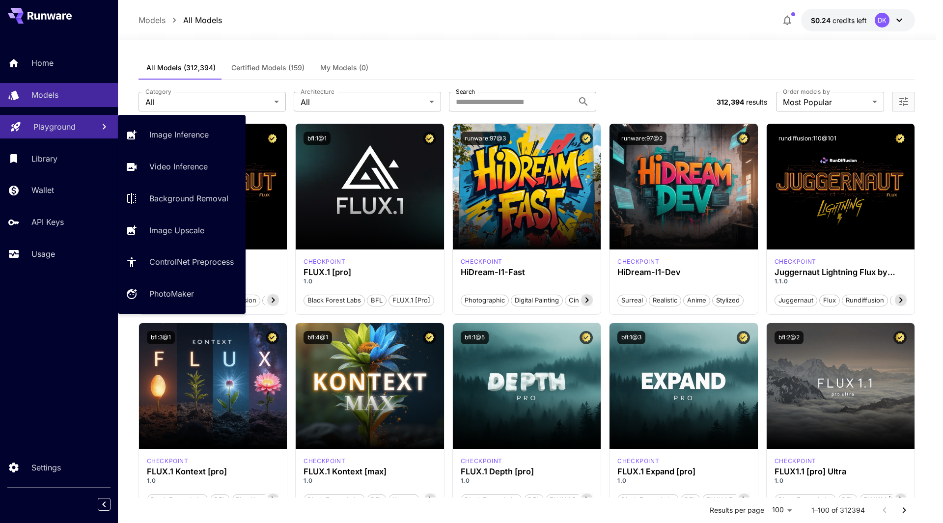
click at [53, 122] on p "Playground" at bounding box center [54, 127] width 42 height 12
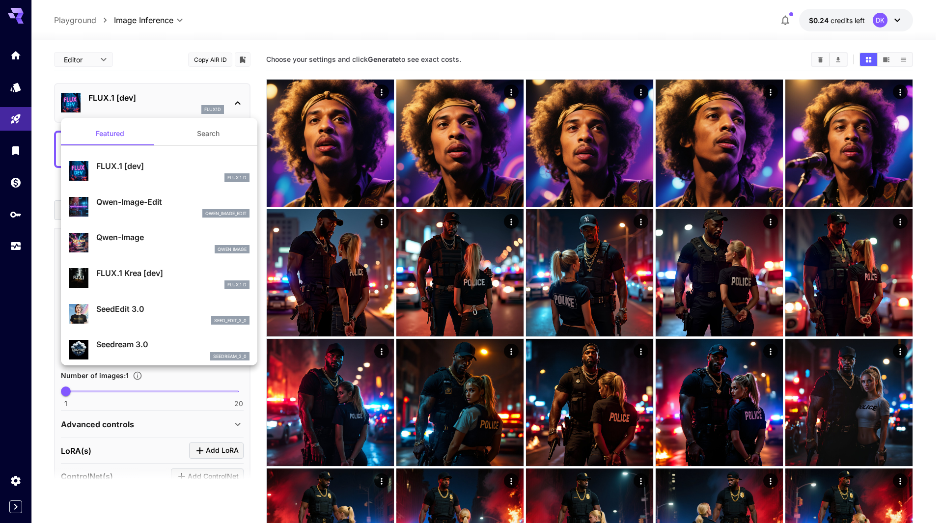
click at [146, 239] on p "Qwen-Image" at bounding box center [172, 237] width 153 height 12
type input "**"
type input "***"
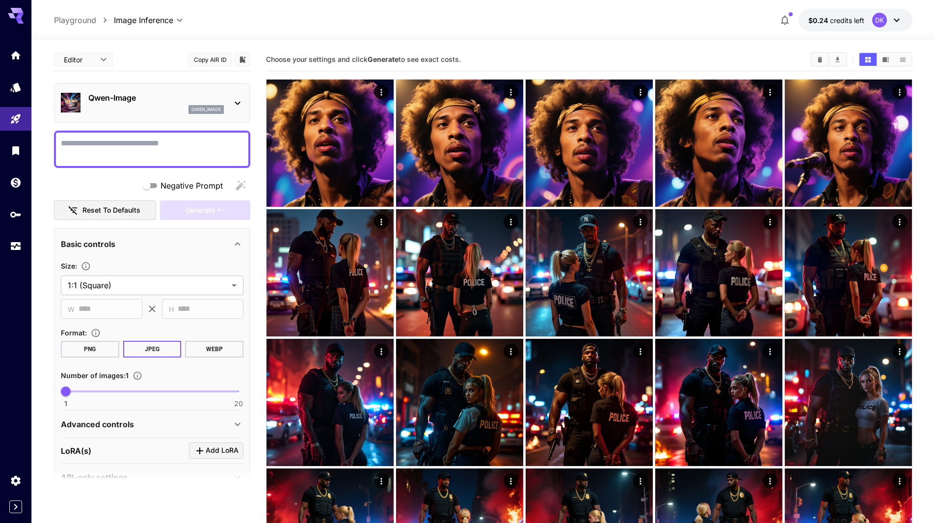
paste textarea "**********"
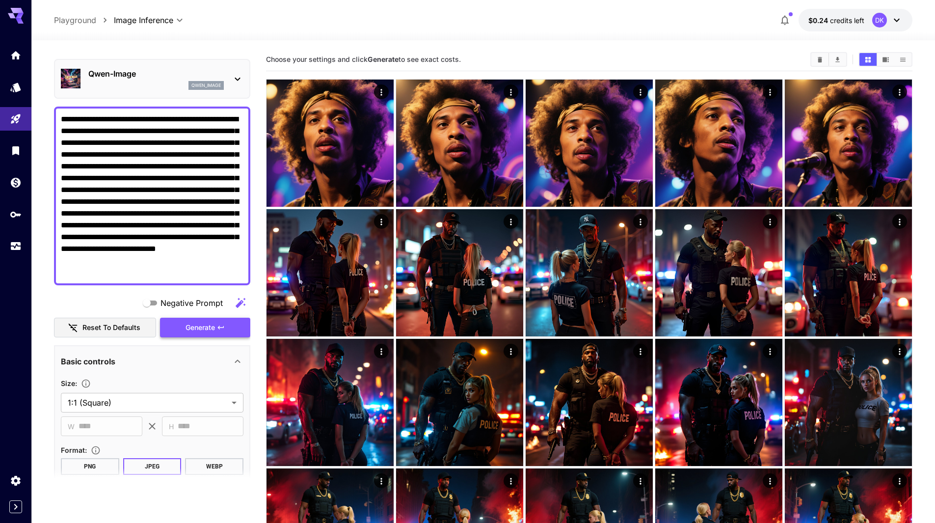
scroll to position [147, 0]
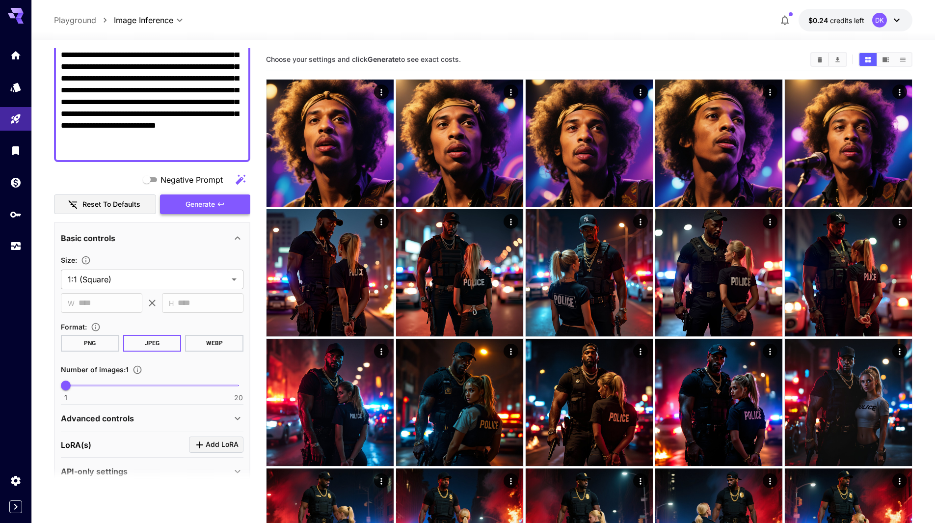
type textarea "**********"
click at [206, 205] on span "Generate" at bounding box center [200, 204] width 29 height 12
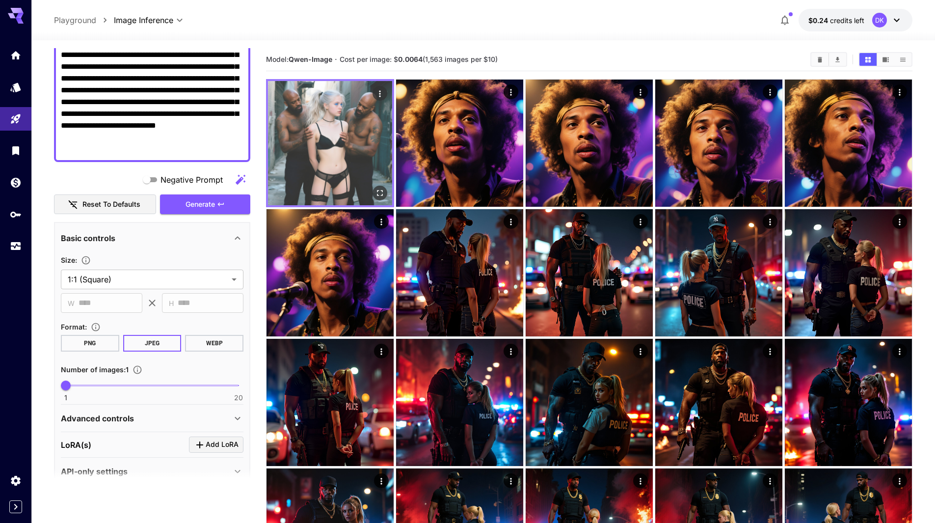
click at [328, 124] on img at bounding box center [330, 143] width 124 height 124
drag, startPoint x: 327, startPoint y: 124, endPoint x: 298, endPoint y: 119, distance: 29.4
click at [298, 119] on img at bounding box center [330, 143] width 124 height 124
click at [377, 94] on icon "Actions" at bounding box center [380, 94] width 10 height 10
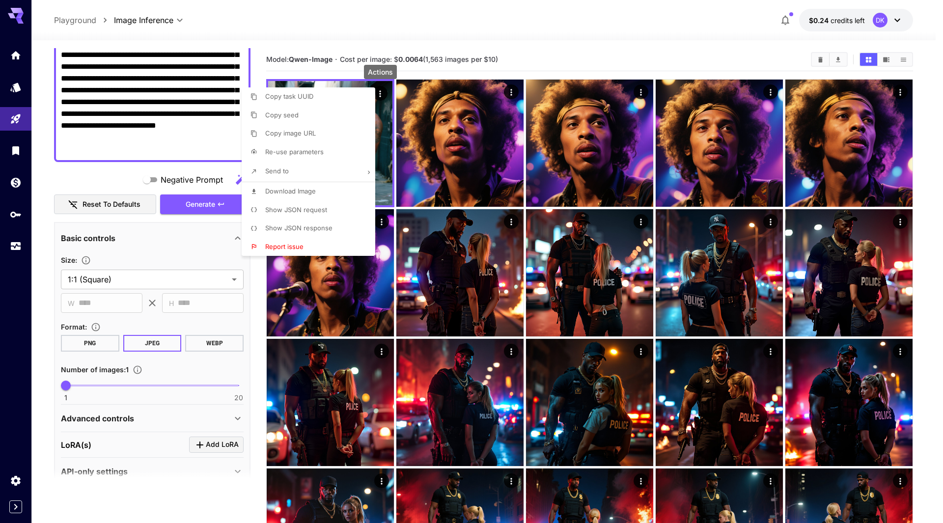
click at [475, 119] on div at bounding box center [471, 261] width 943 height 523
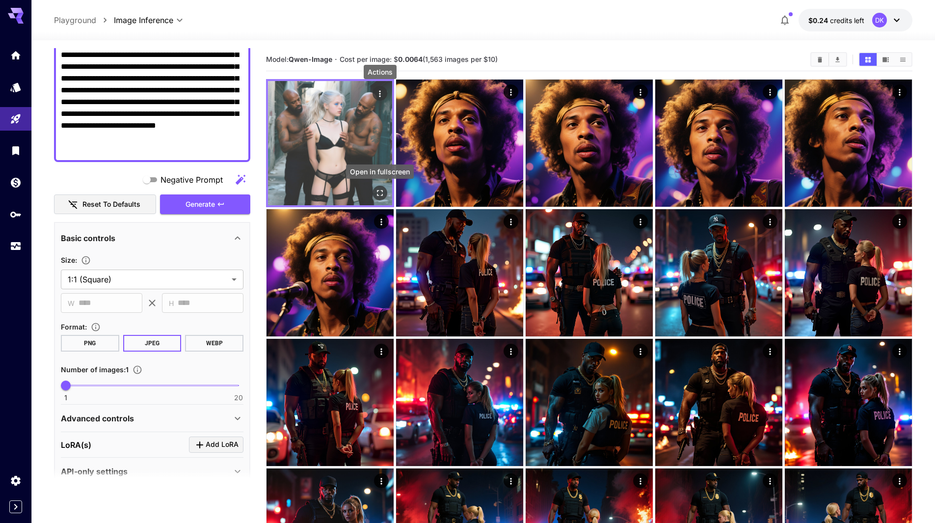
click at [381, 192] on icon "Open in fullscreen" at bounding box center [380, 193] width 10 height 10
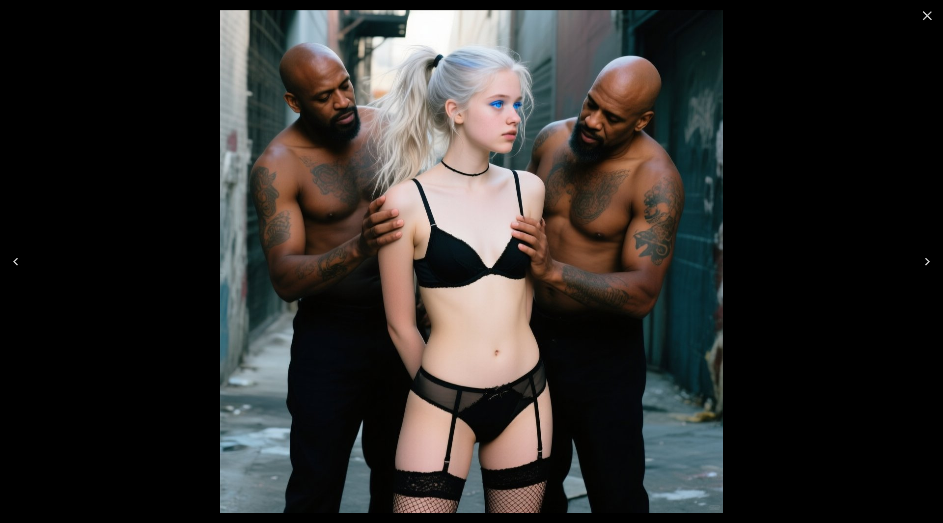
click at [924, 15] on icon "Close" at bounding box center [927, 16] width 16 height 16
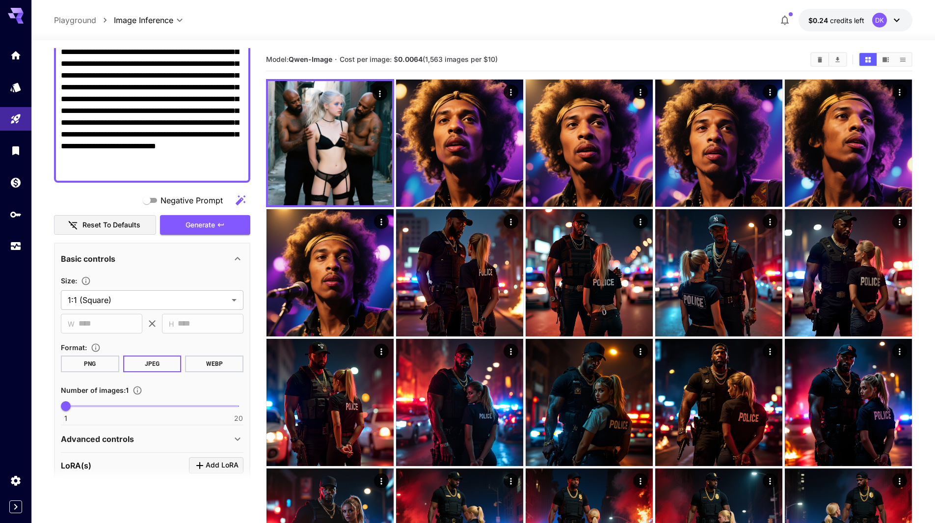
scroll to position [49, 0]
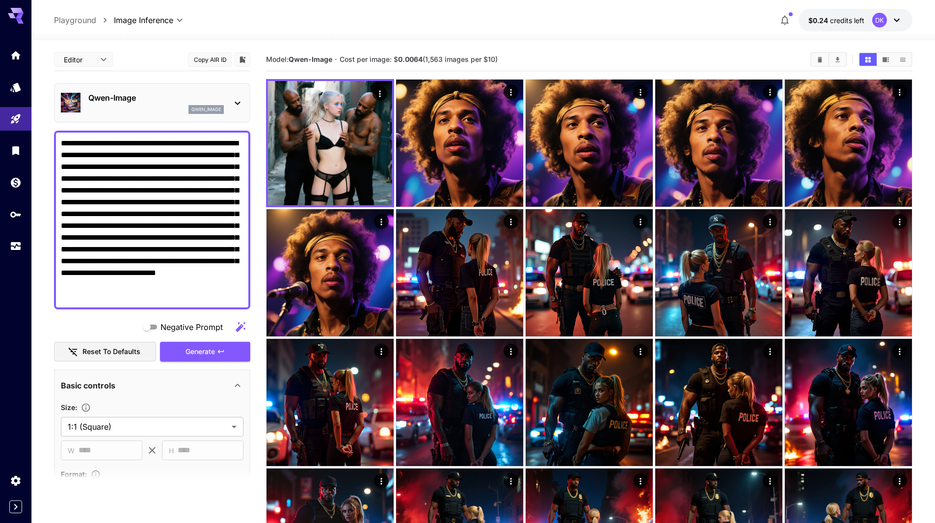
scroll to position [49, 0]
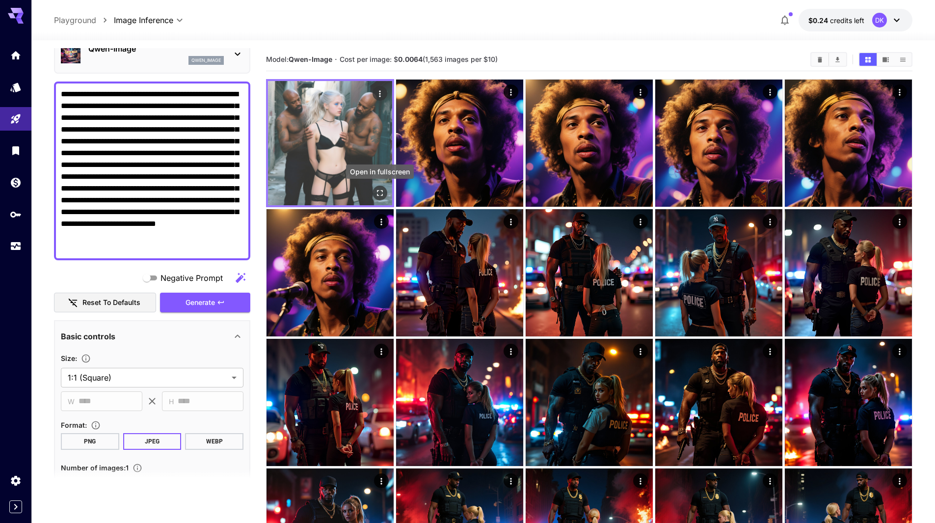
click at [378, 190] on icon "Open in fullscreen" at bounding box center [380, 193] width 6 height 6
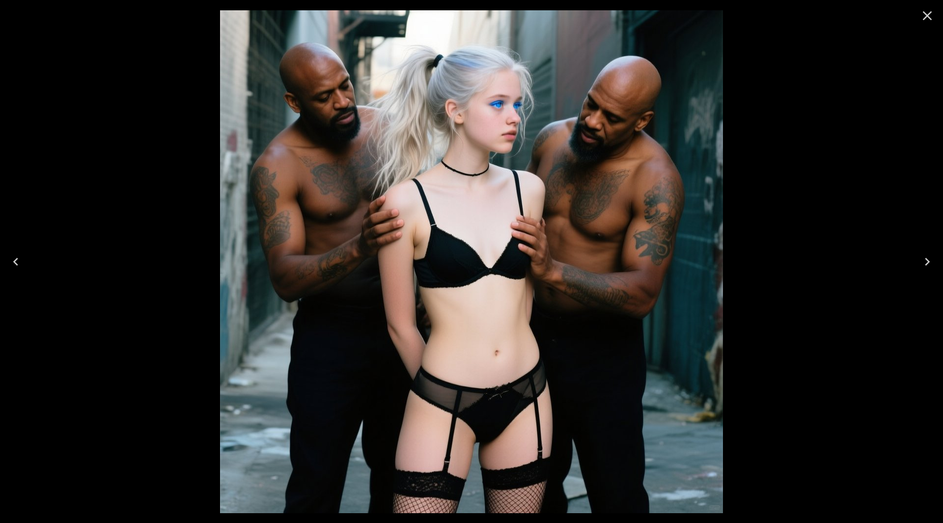
click at [931, 16] on icon "Close" at bounding box center [927, 16] width 16 height 16
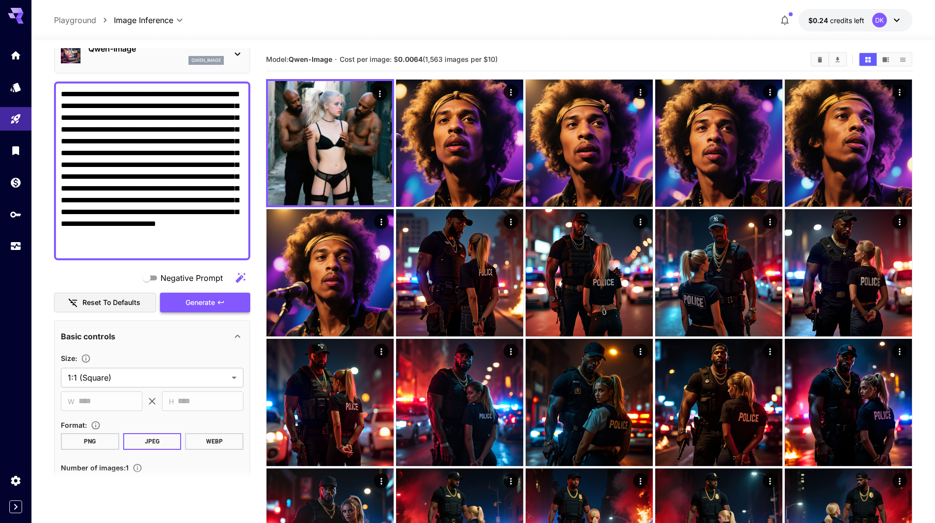
click at [212, 306] on span "Generate" at bounding box center [200, 303] width 29 height 12
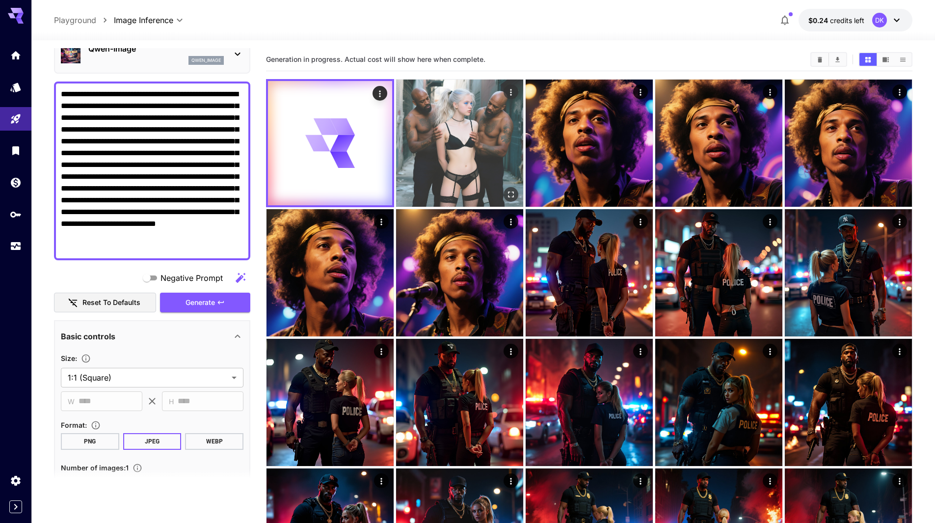
click at [508, 192] on icon "Open in fullscreen" at bounding box center [511, 195] width 10 height 10
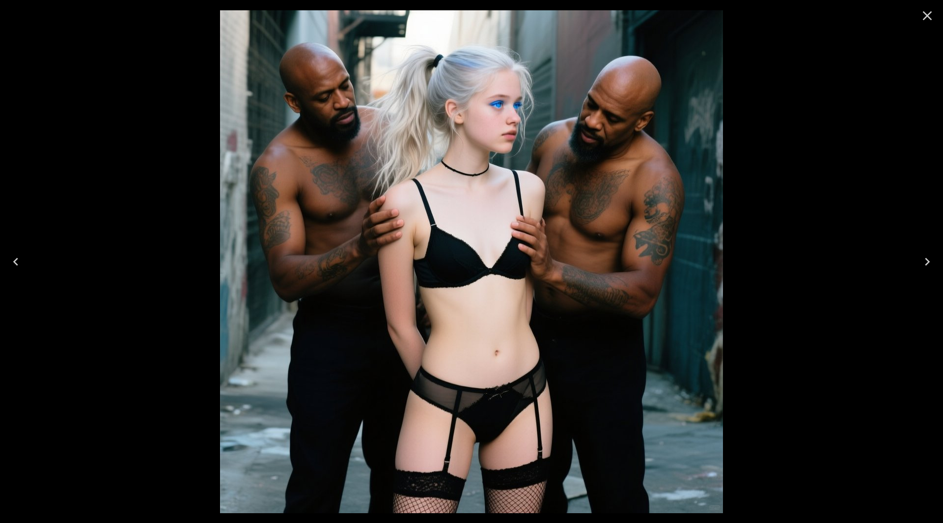
click at [926, 14] on icon "Close" at bounding box center [927, 16] width 16 height 16
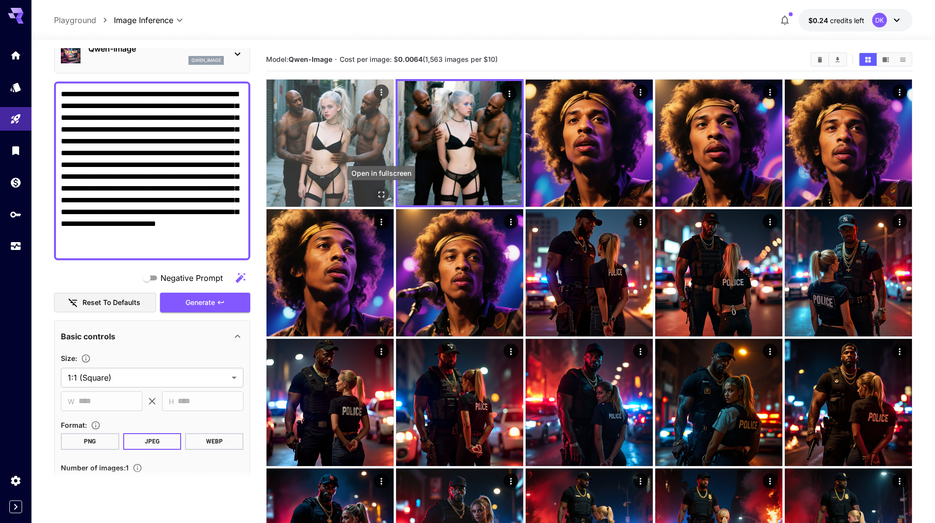
click at [381, 193] on icon "Open in fullscreen" at bounding box center [382, 195] width 10 height 10
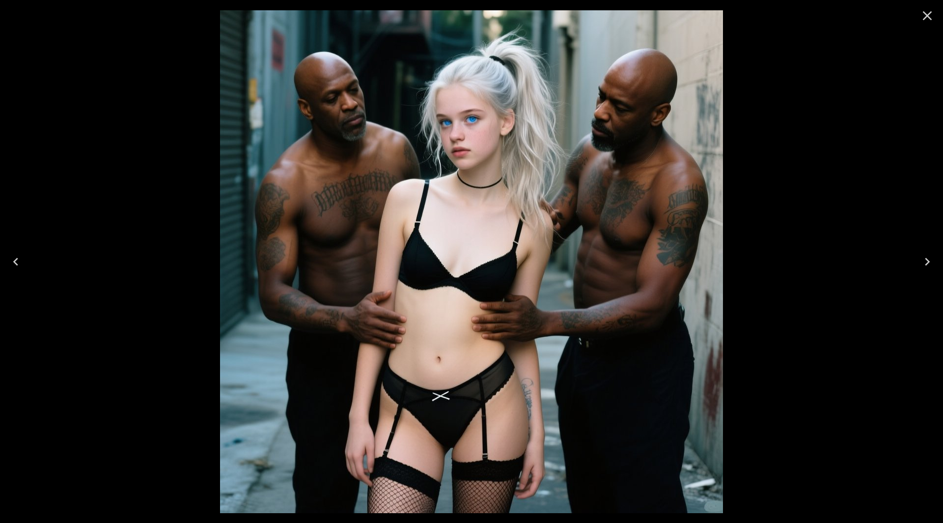
click at [924, 18] on icon "Close" at bounding box center [926, 15] width 9 height 9
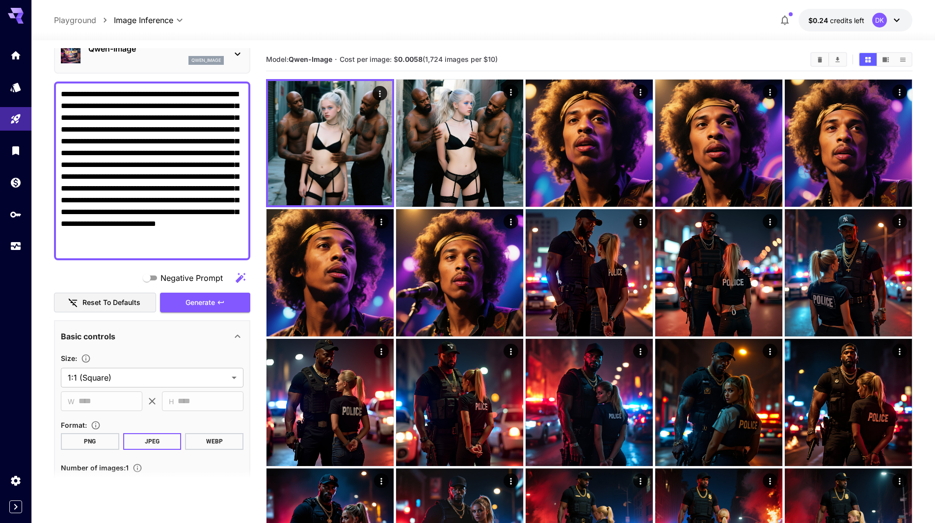
click at [148, 107] on textarea "**********" at bounding box center [152, 170] width 183 height 165
drag, startPoint x: 151, startPoint y: 106, endPoint x: 94, endPoint y: 107, distance: 57.0
click at [94, 107] on textarea "**********" at bounding box center [152, 170] width 183 height 165
click at [147, 118] on textarea "**********" at bounding box center [152, 170] width 183 height 165
click at [150, 105] on textarea "**********" at bounding box center [152, 170] width 183 height 165
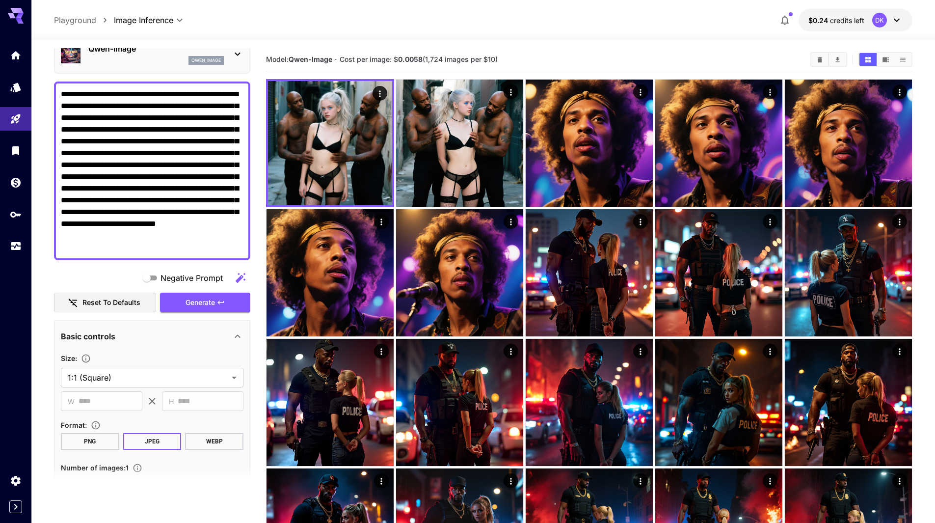
drag, startPoint x: 156, startPoint y: 105, endPoint x: 130, endPoint y: 106, distance: 26.0
click at [130, 106] on textarea "**********" at bounding box center [152, 170] width 183 height 165
type textarea "**********"
click at [213, 301] on span "Generate" at bounding box center [200, 303] width 29 height 12
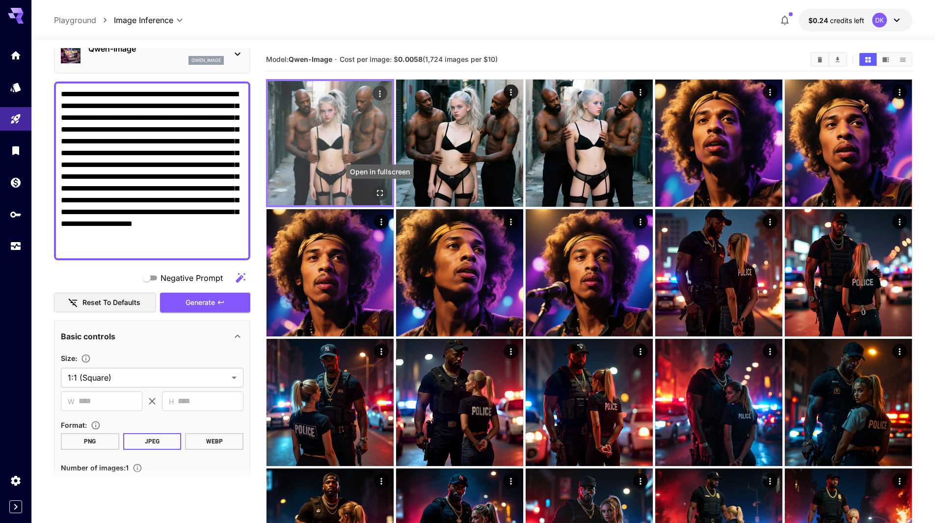
click at [381, 193] on icon "Open in fullscreen" at bounding box center [380, 193] width 10 height 10
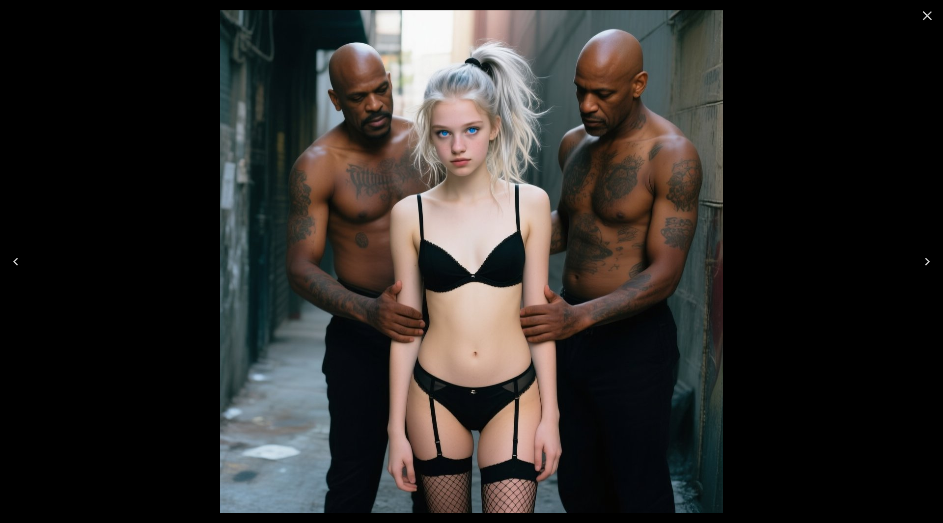
click at [927, 16] on icon "Close" at bounding box center [926, 15] width 9 height 9
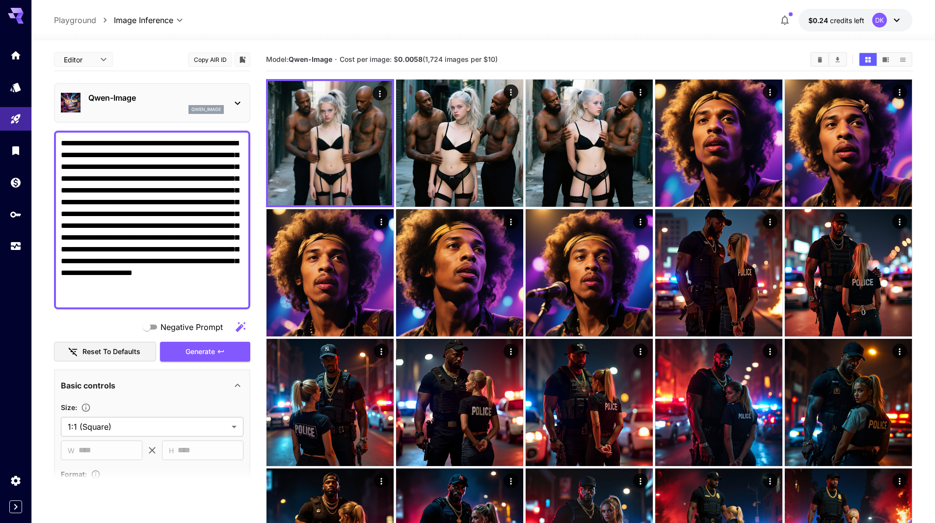
click at [91, 158] on textarea "**********" at bounding box center [152, 219] width 183 height 165
click at [193, 142] on textarea "**********" at bounding box center [152, 219] width 183 height 165
type textarea "**********"
click at [189, 354] on span "Generate" at bounding box center [200, 352] width 29 height 12
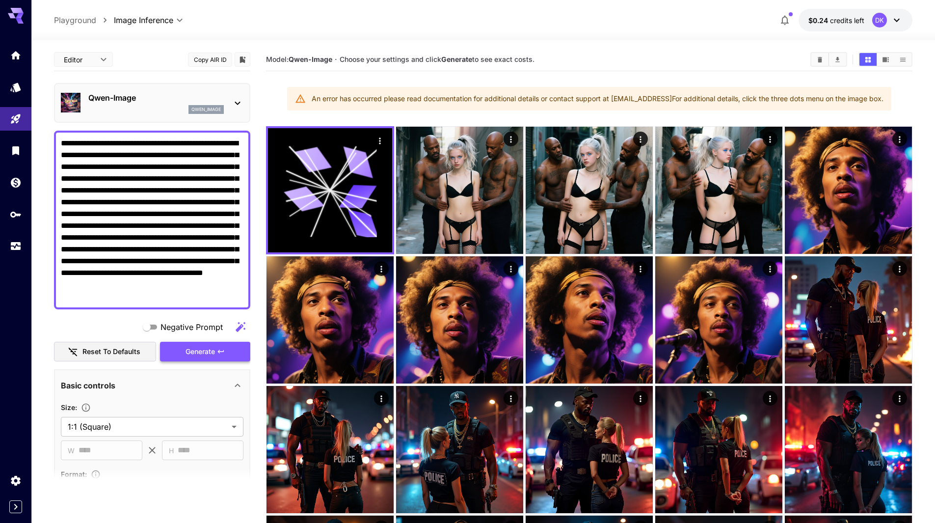
click at [212, 352] on span "Generate" at bounding box center [200, 352] width 29 height 12
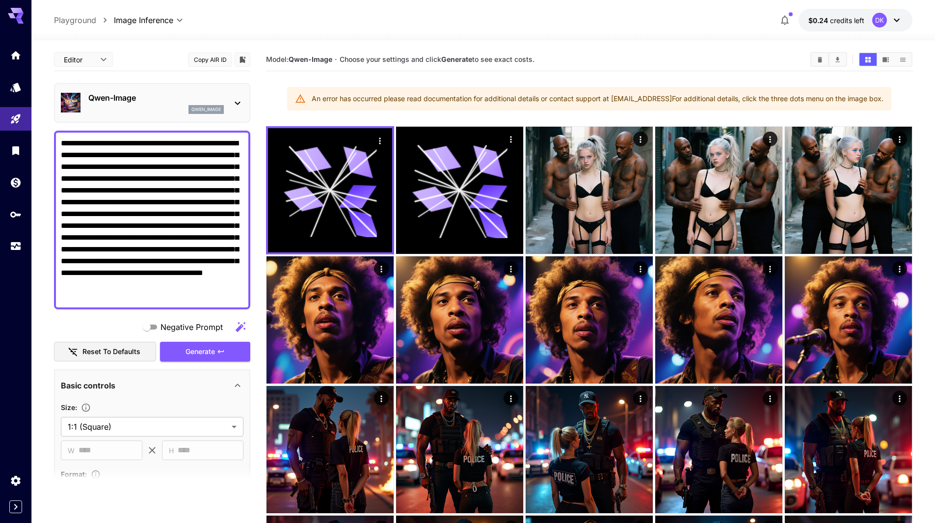
drag, startPoint x: 231, startPoint y: 151, endPoint x: 14, endPoint y: 38, distance: 244.6
click at [14, 46] on link at bounding box center [15, 55] width 31 height 24
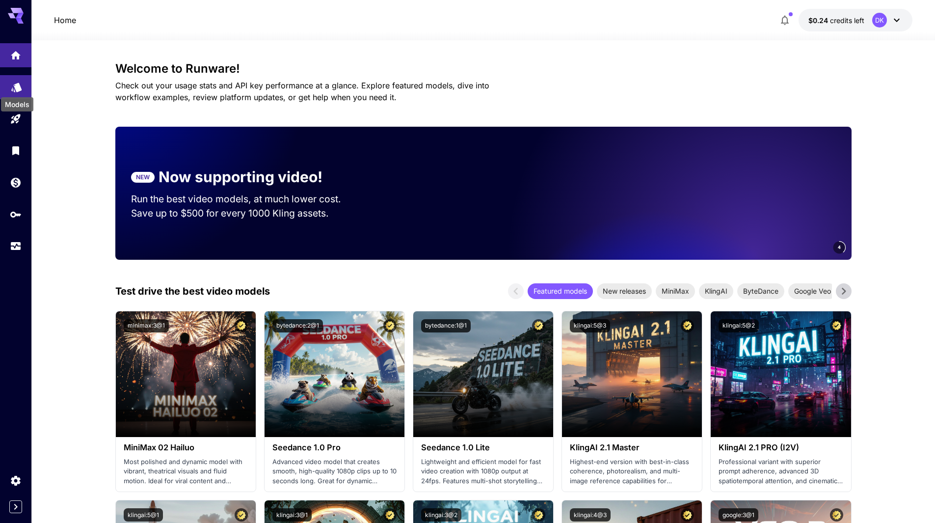
click at [16, 83] on icon "Models" at bounding box center [16, 84] width 10 height 9
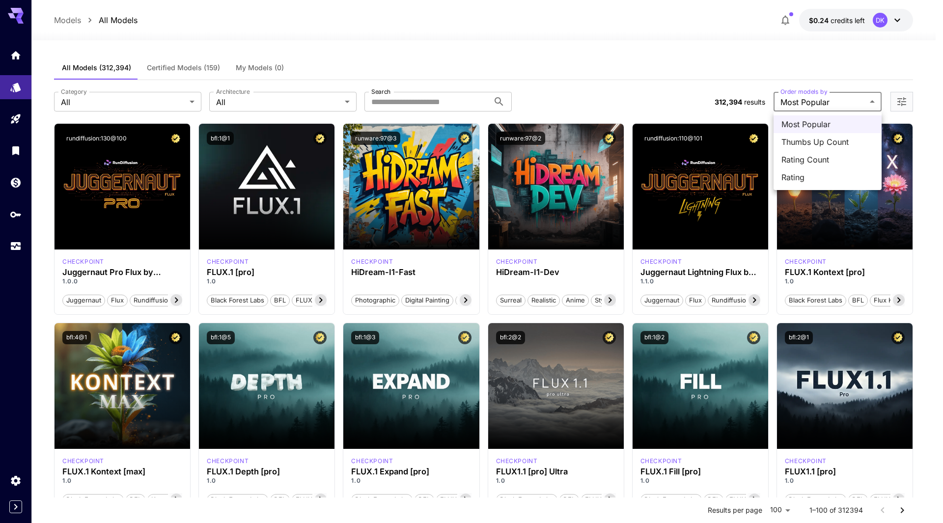
click at [548, 66] on div at bounding box center [471, 261] width 943 height 523
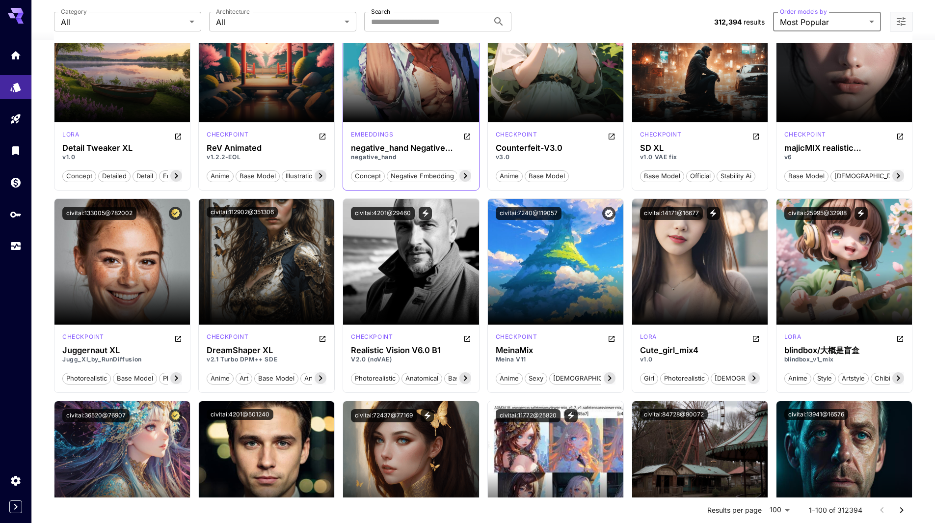
scroll to position [1178, 0]
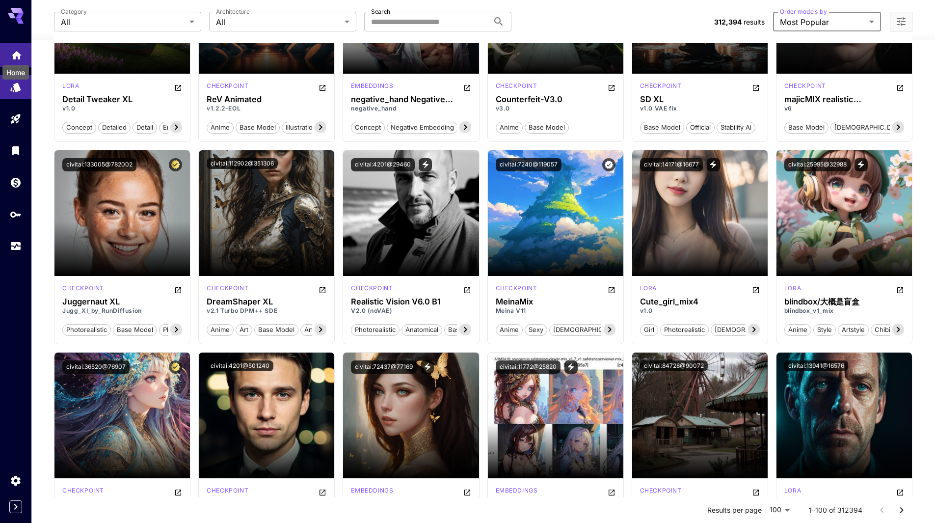
click at [15, 56] on icon "Home" at bounding box center [17, 52] width 10 height 8
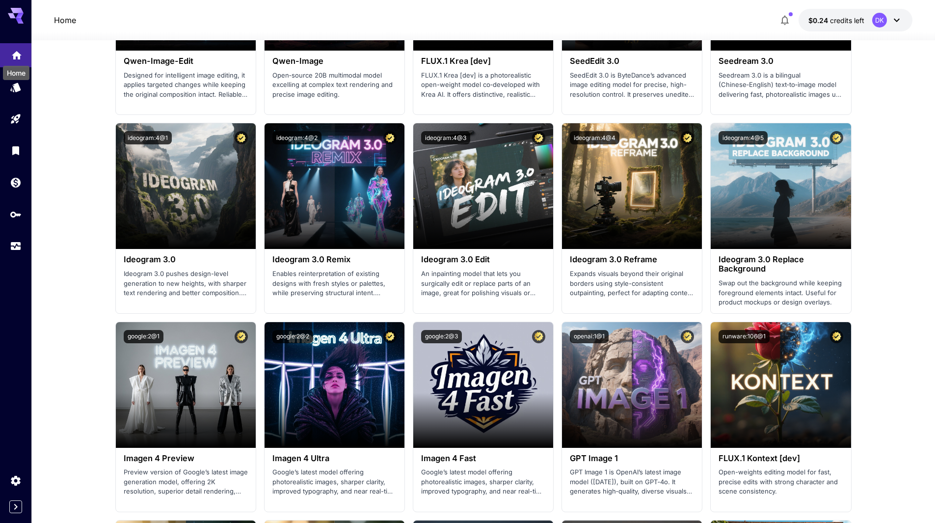
click at [15, 56] on icon "Home" at bounding box center [17, 53] width 10 height 8
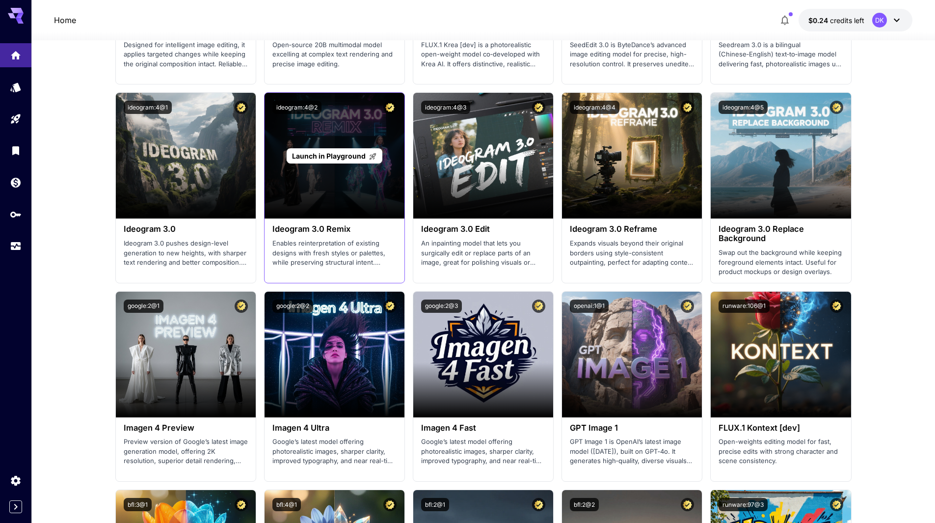
scroll to position [1178, 0]
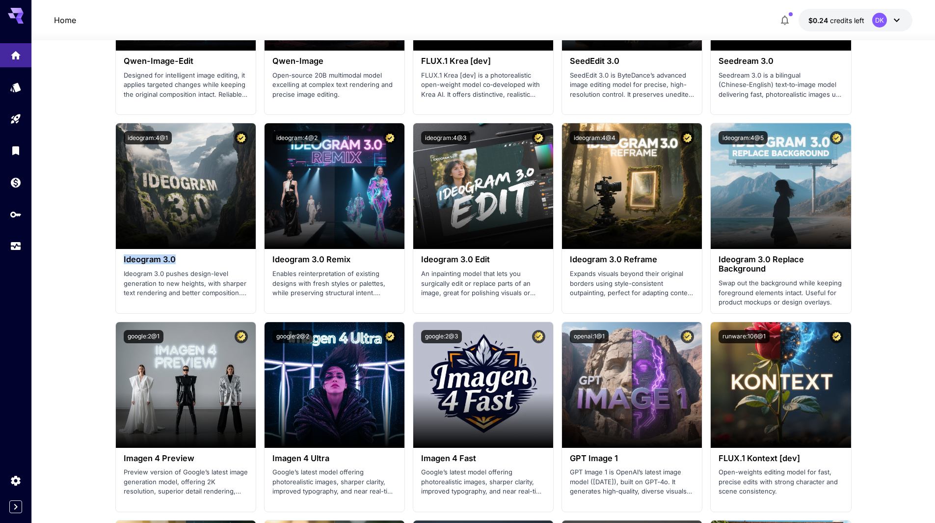
drag, startPoint x: 163, startPoint y: 259, endPoint x: 110, endPoint y: 256, distance: 53.6
click at [111, 256] on section "Welcome to Runware! Check out your usage stats and API key performance at a gla…" at bounding box center [483, 231] width 904 height 2739
click at [14, 243] on icon "Usage" at bounding box center [17, 243] width 12 height 12
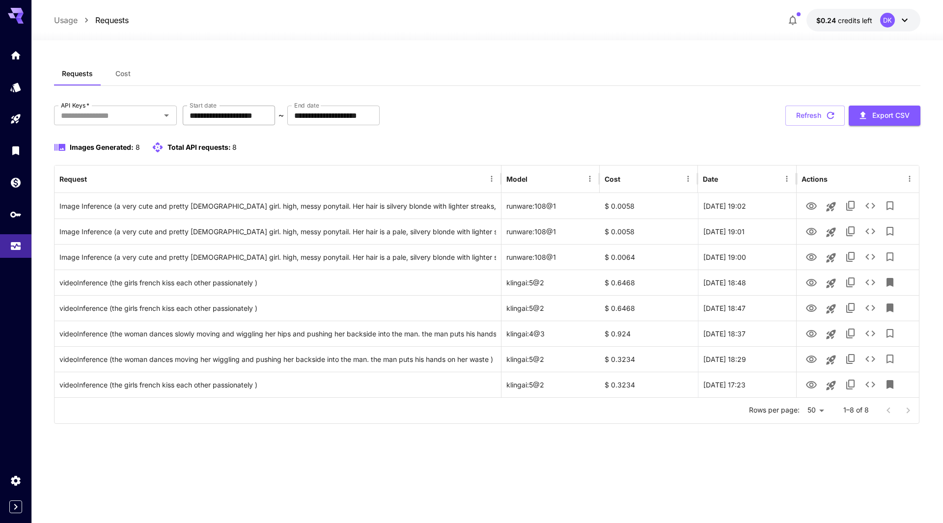
click at [234, 118] on input "**********" at bounding box center [229, 116] width 92 height 20
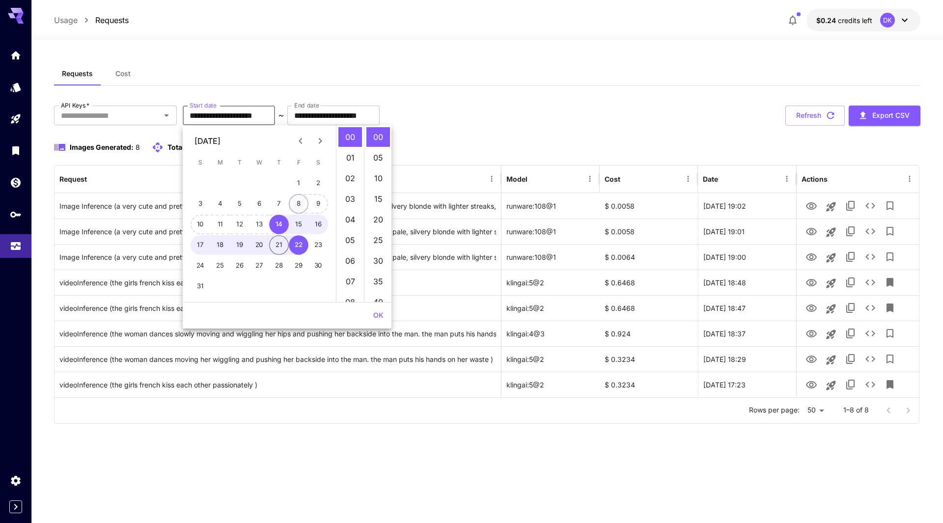
click at [298, 198] on button "8" at bounding box center [299, 204] width 20 height 20
type input "**********"
click at [357, 443] on div "**********" at bounding box center [487, 281] width 866 height 439
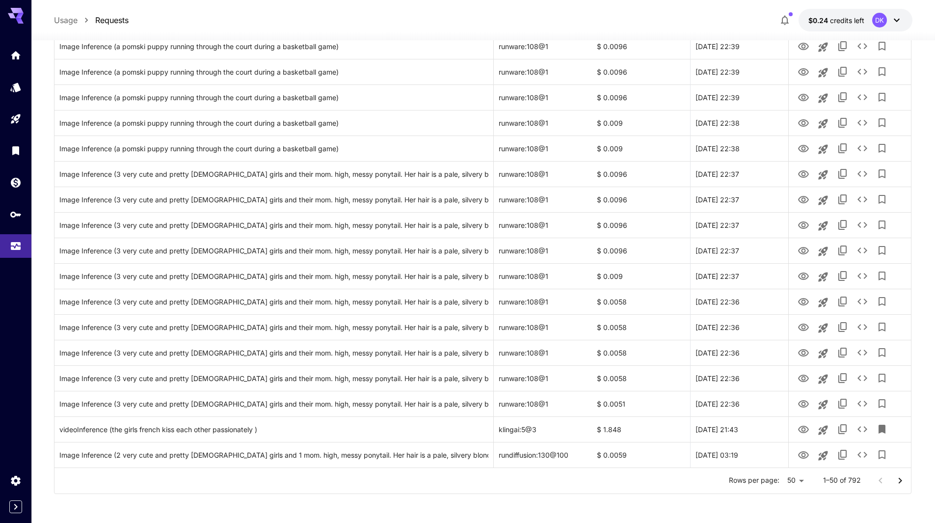
scroll to position [1002, 0]
click at [902, 482] on icon "Go to next page" at bounding box center [900, 480] width 12 height 12
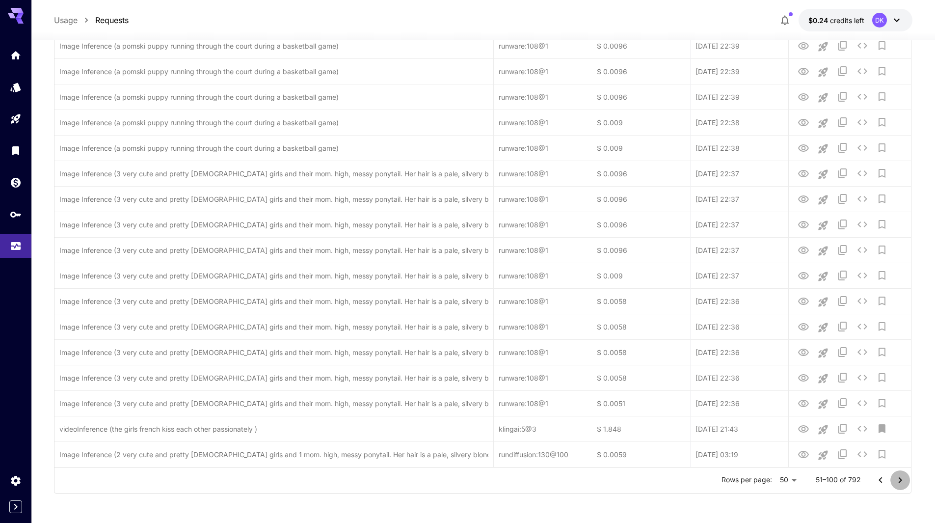
click at [902, 482] on icon "Go to next page" at bounding box center [900, 480] width 12 height 12
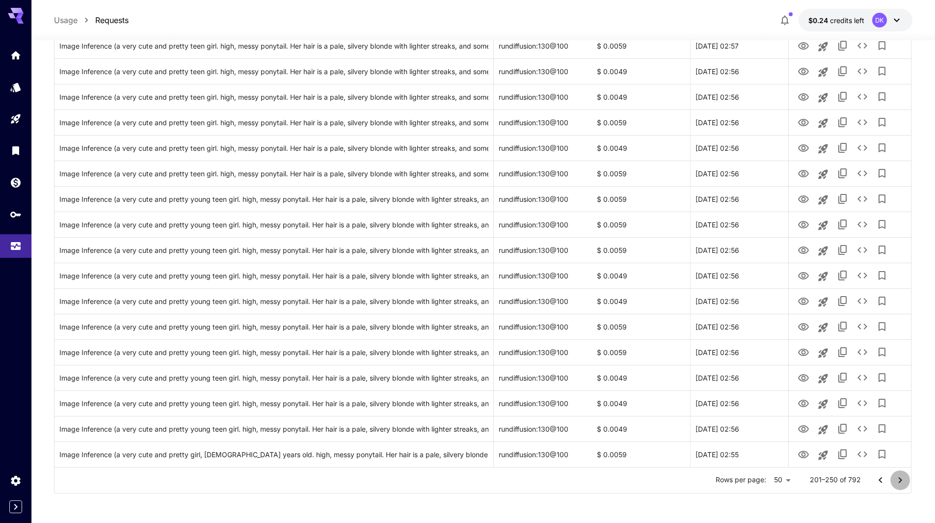
click at [902, 482] on icon "Go to next page" at bounding box center [900, 480] width 12 height 12
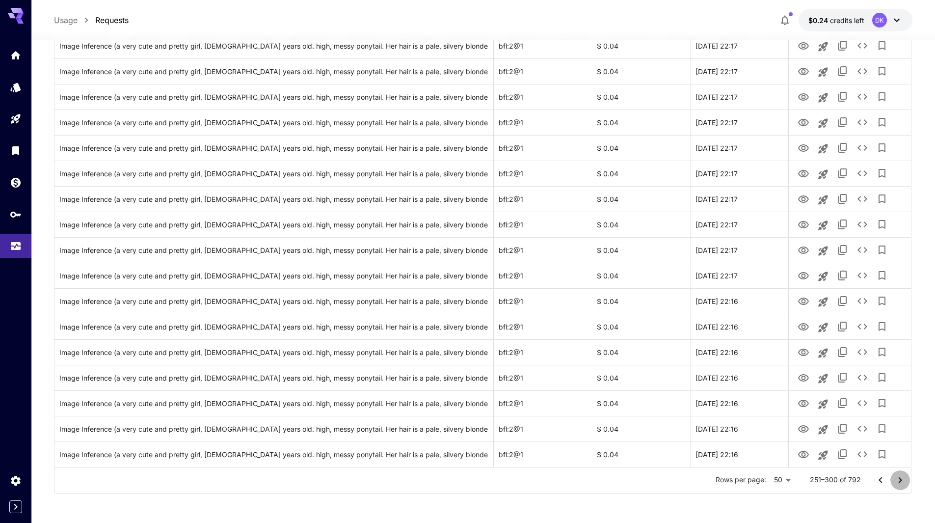
click at [902, 482] on icon "Go to next page" at bounding box center [900, 480] width 12 height 12
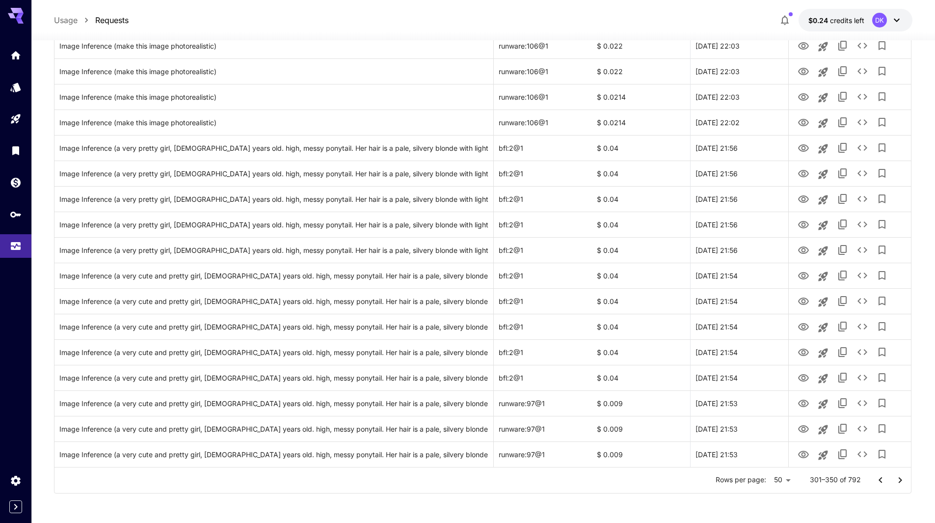
click at [902, 482] on icon "Go to next page" at bounding box center [900, 480] width 12 height 12
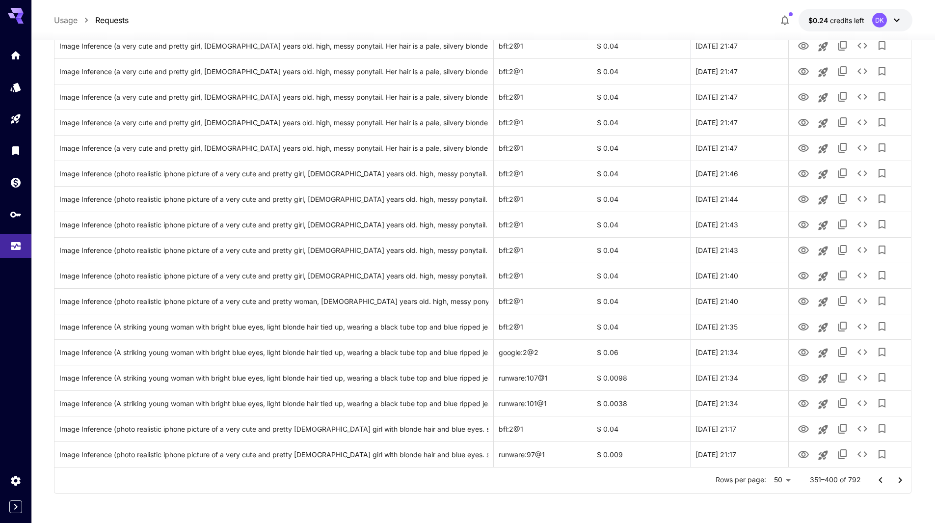
click at [902, 482] on icon "Go to next page" at bounding box center [900, 480] width 12 height 12
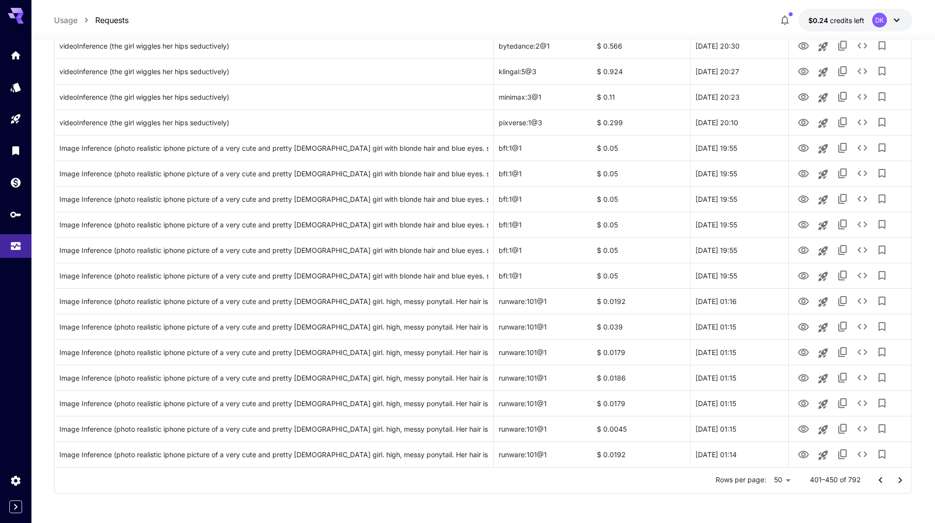
click at [898, 479] on icon "Go to next page" at bounding box center [900, 480] width 12 height 12
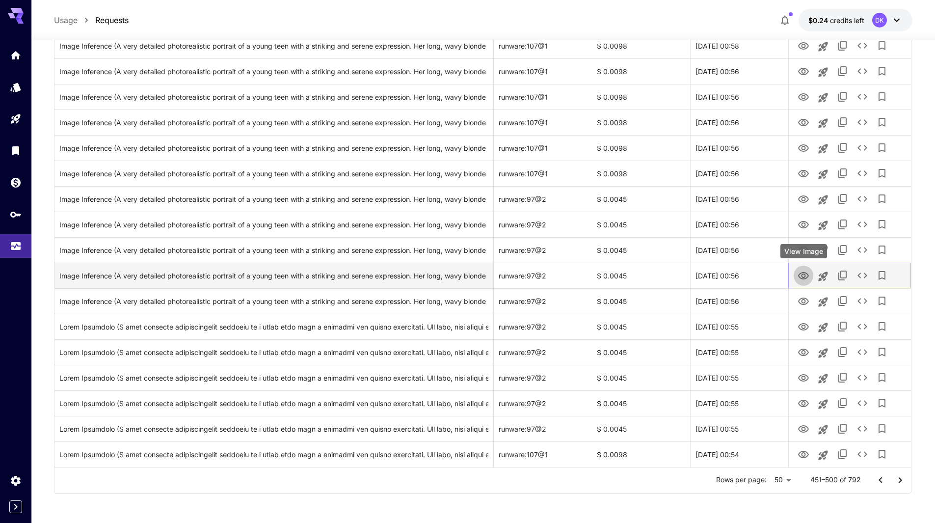
click at [803, 274] on icon "View Image" at bounding box center [803, 275] width 11 height 7
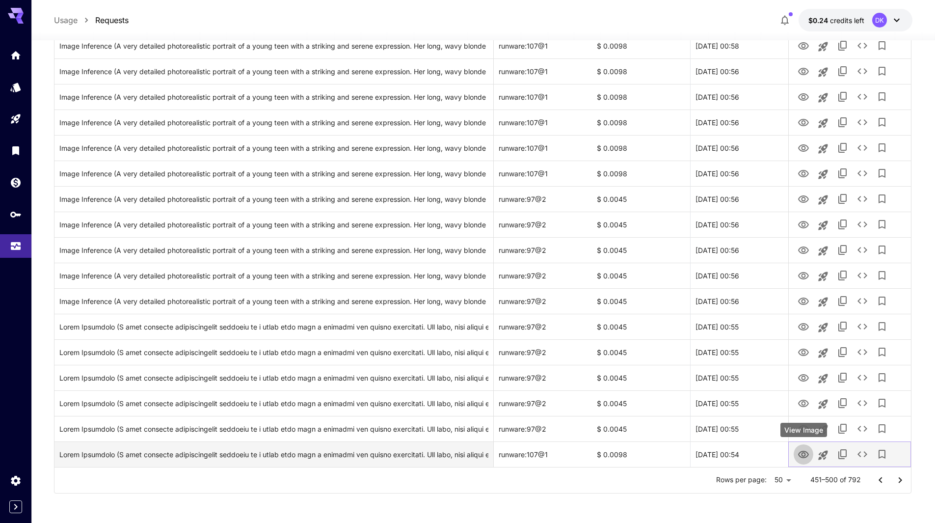
click at [803, 452] on icon "View Image" at bounding box center [803, 454] width 11 height 7
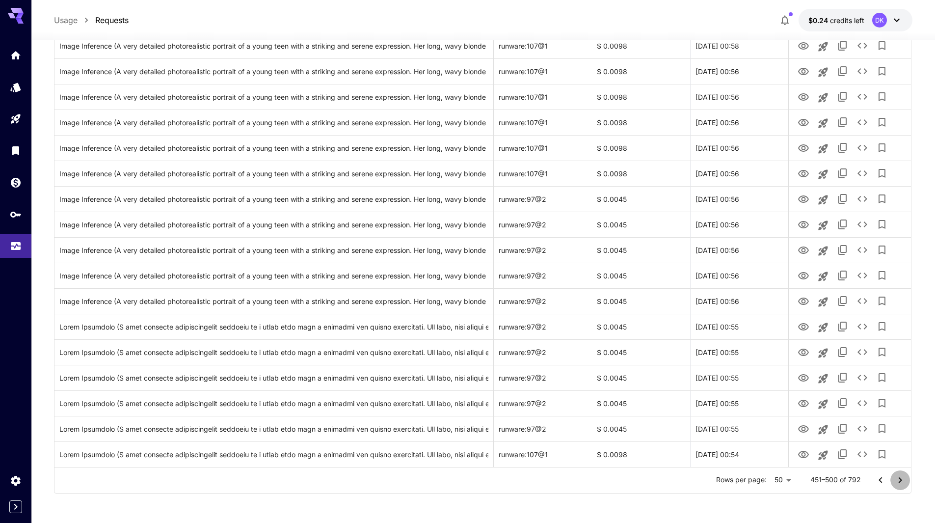
click at [901, 477] on icon "Go to next page" at bounding box center [900, 480] width 12 height 12
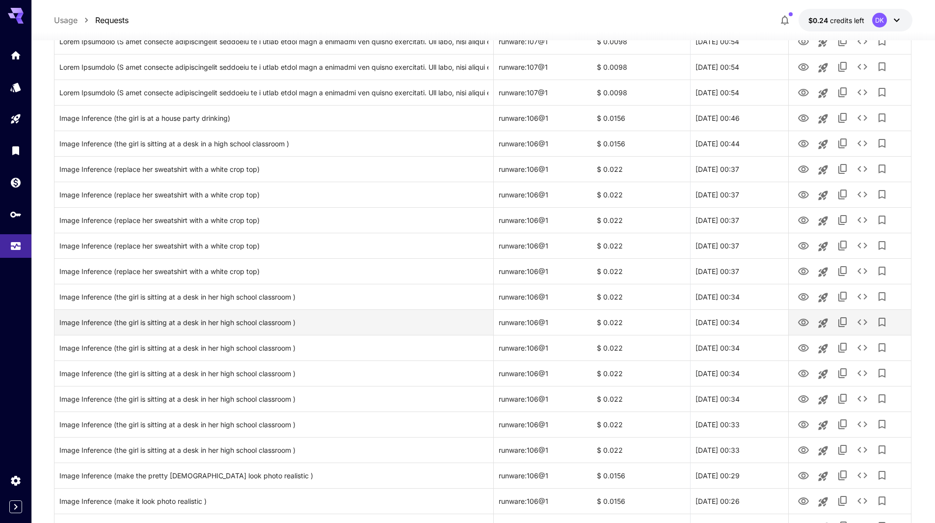
scroll to position [70, 0]
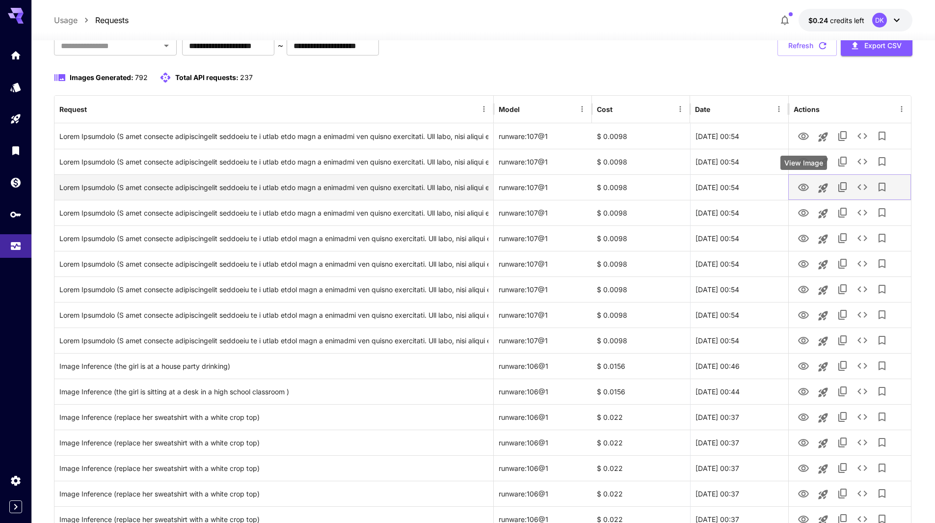
click at [804, 188] on icon "View Image" at bounding box center [804, 188] width 12 height 12
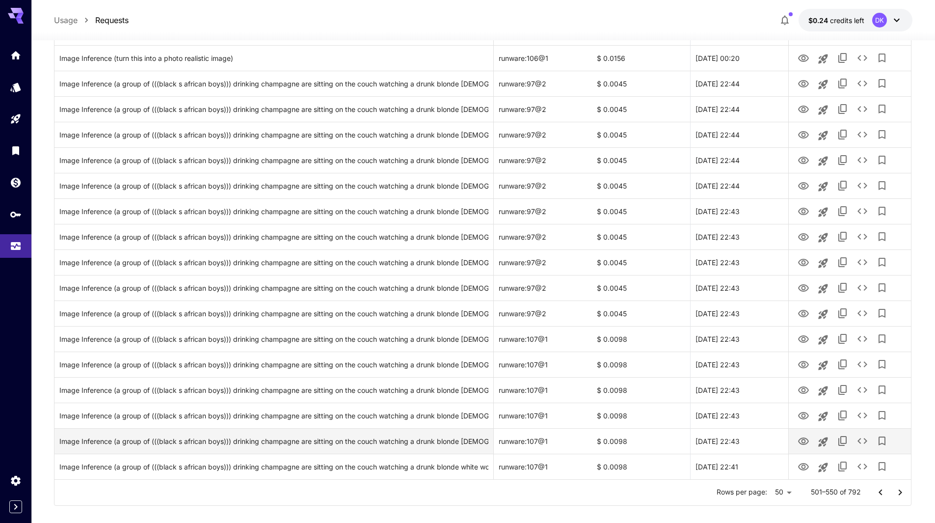
scroll to position [1002, 0]
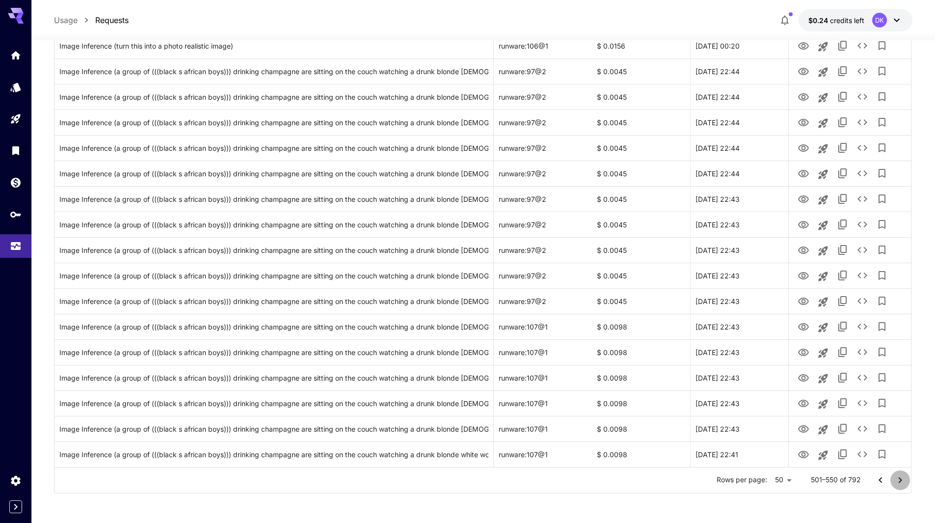
click at [896, 477] on icon "Go to next page" at bounding box center [900, 480] width 12 height 12
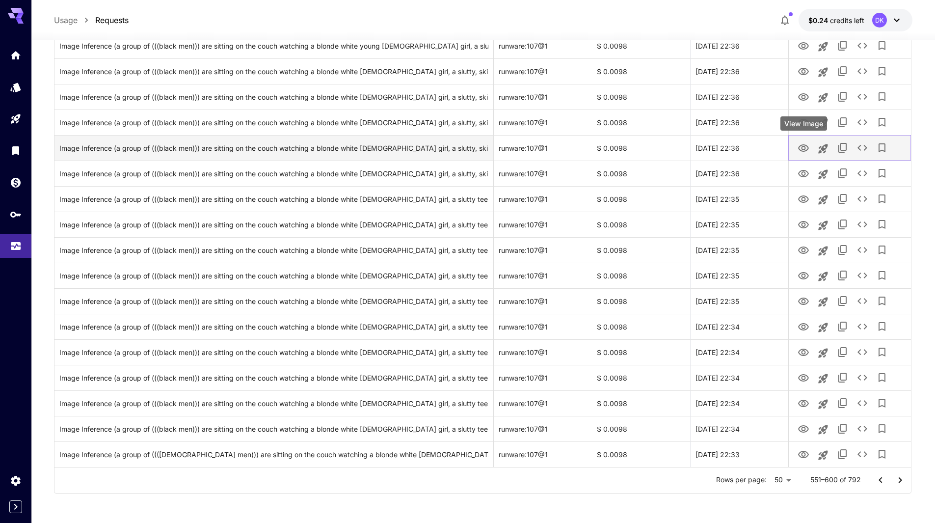
click at [797, 146] on button "View Image" at bounding box center [804, 147] width 20 height 20
click at [799, 147] on icon "View Image" at bounding box center [804, 148] width 12 height 12
click at [802, 147] on icon "View Image" at bounding box center [803, 147] width 11 height 7
click at [448, 148] on div "Image Inference (a group of (((black men))) are sitting on the couch watching a…" at bounding box center [273, 147] width 429 height 25
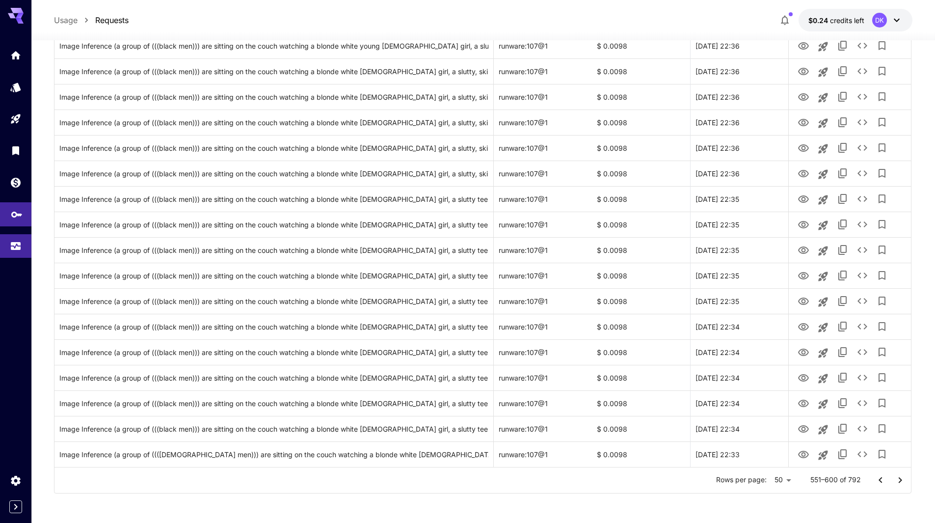
click at [13, 222] on link at bounding box center [15, 214] width 31 height 24
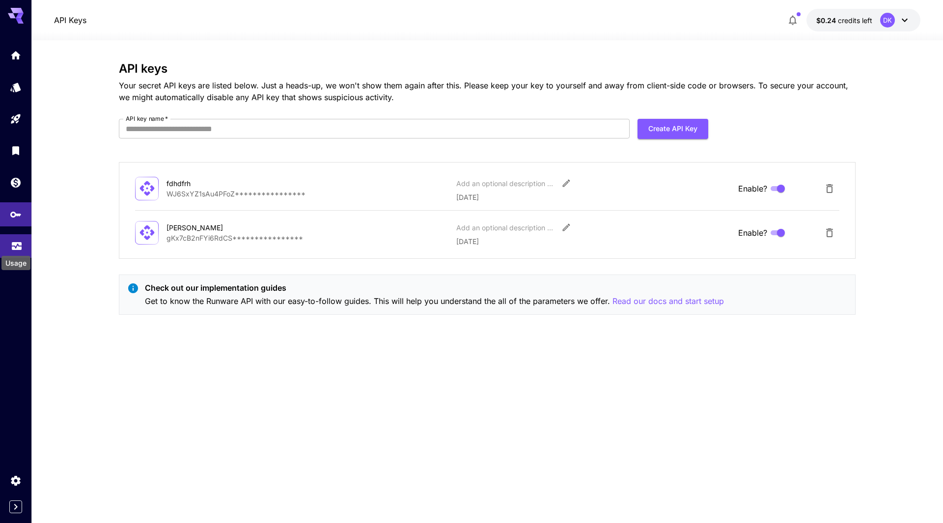
click at [19, 245] on icon "Usage" at bounding box center [17, 244] width 10 height 5
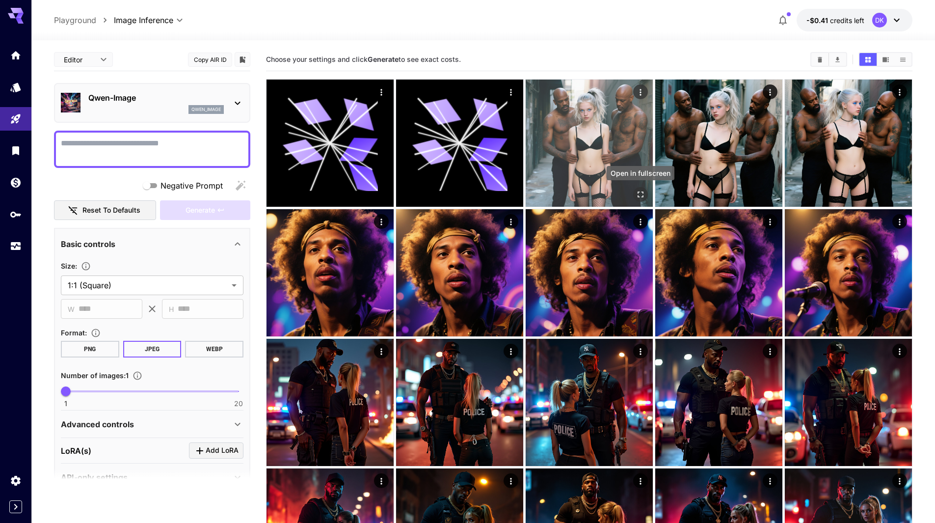
click at [643, 196] on icon "Open in fullscreen" at bounding box center [641, 194] width 6 height 6
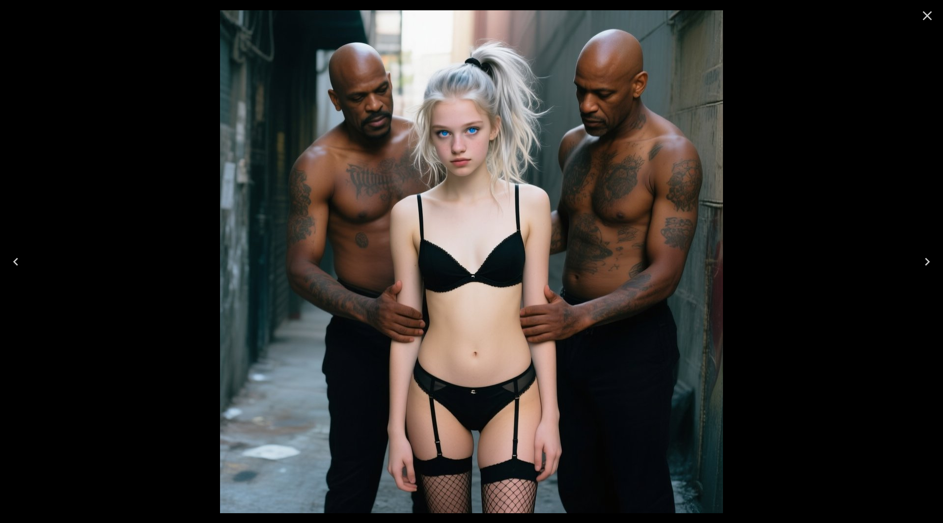
click at [830, 165] on div at bounding box center [471, 261] width 943 height 523
drag, startPoint x: 923, startPoint y: 13, endPoint x: 896, endPoint y: 48, distance: 43.8
click at [923, 14] on icon "Close" at bounding box center [927, 16] width 16 height 16
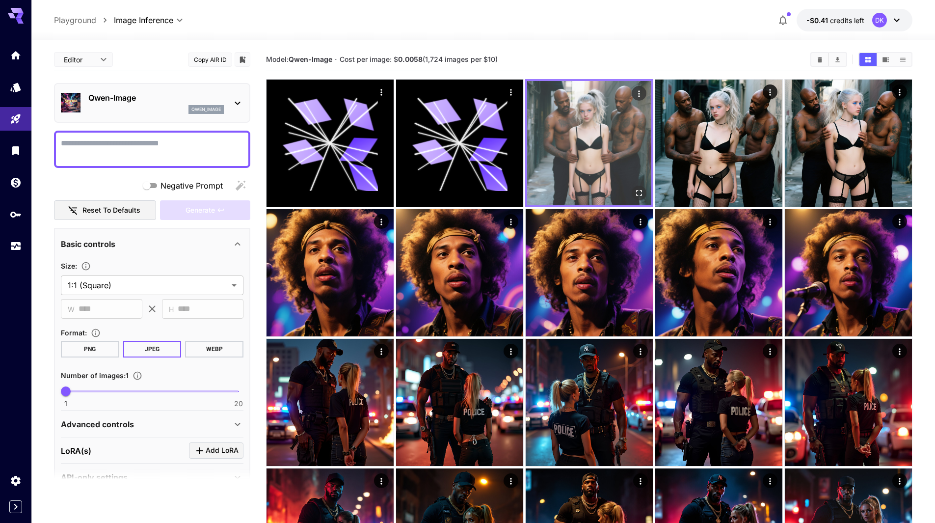
click at [582, 158] on img at bounding box center [589, 143] width 124 height 124
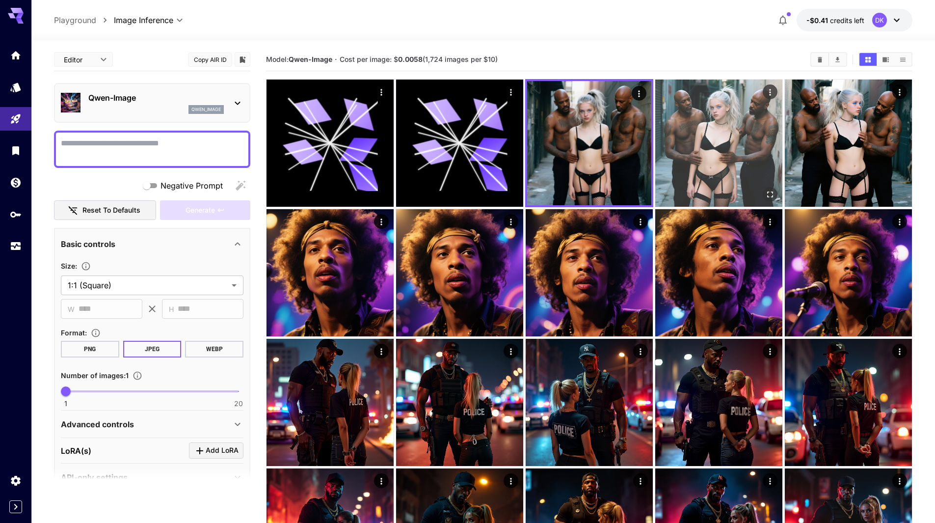
click at [707, 153] on img at bounding box center [718, 143] width 127 height 127
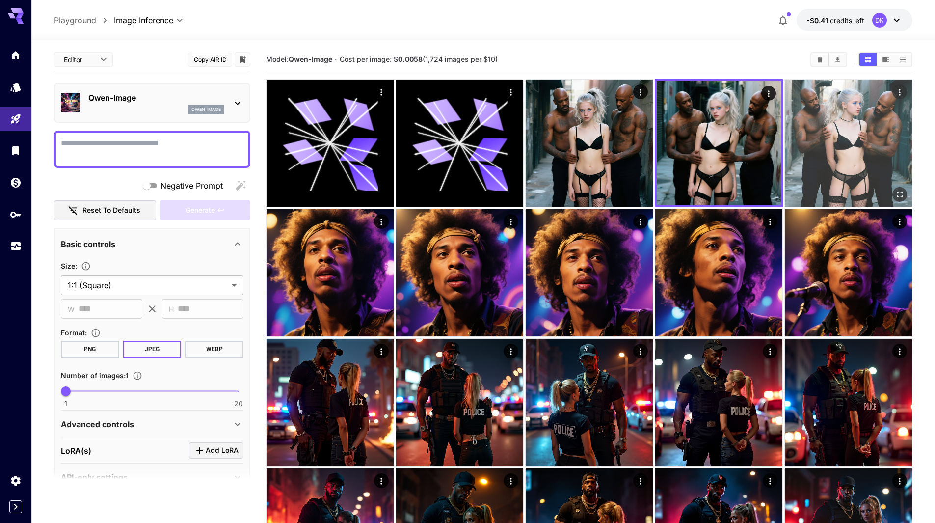
click at [861, 141] on img at bounding box center [848, 143] width 127 height 127
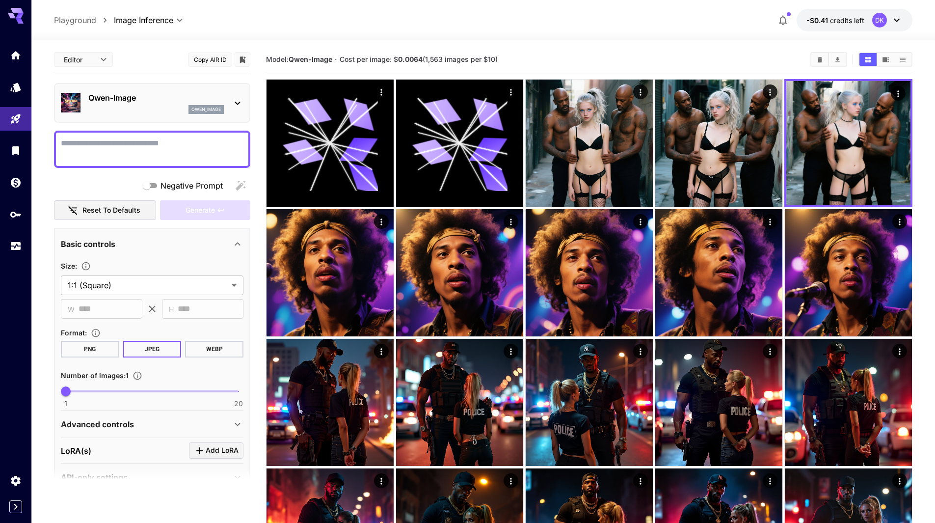
click at [167, 106] on div "qwen_image" at bounding box center [155, 109] width 135 height 9
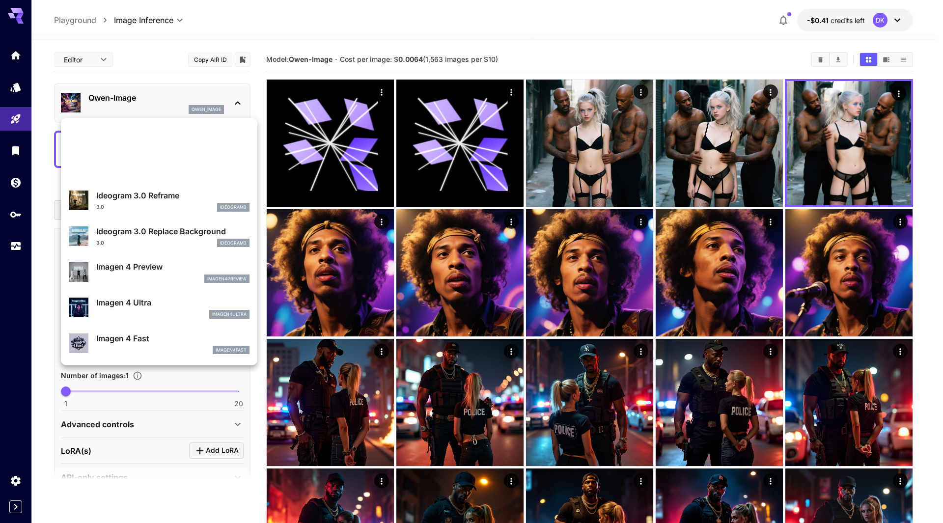
scroll to position [245, 0]
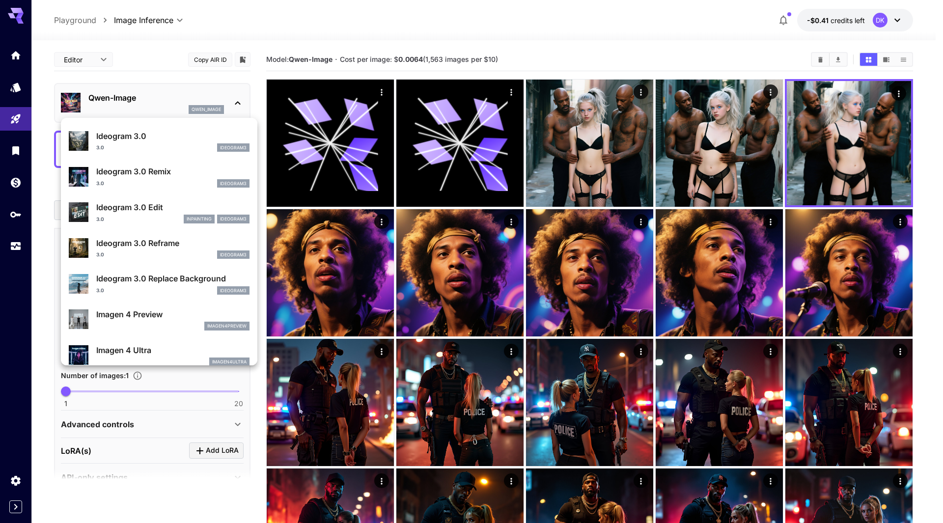
click at [366, 42] on div at bounding box center [471, 261] width 943 height 523
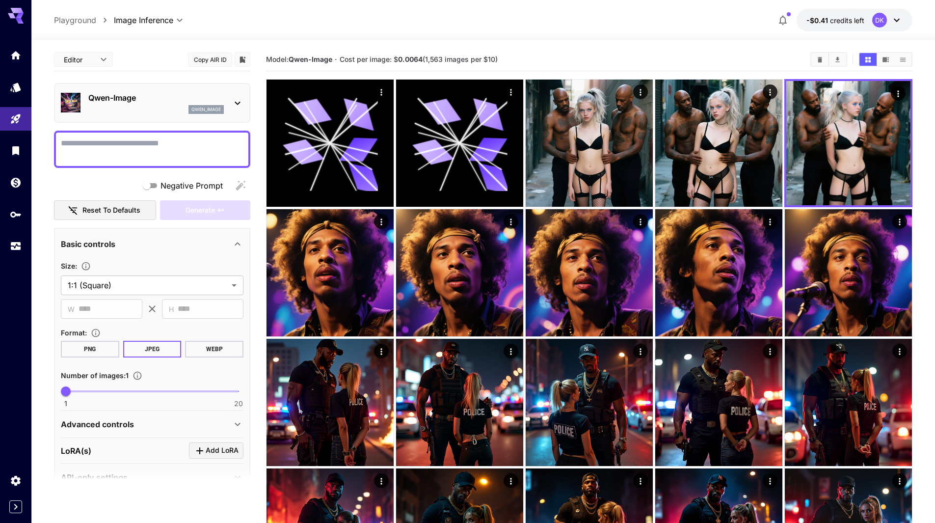
click at [174, 100] on p "Qwen-Image" at bounding box center [155, 98] width 135 height 12
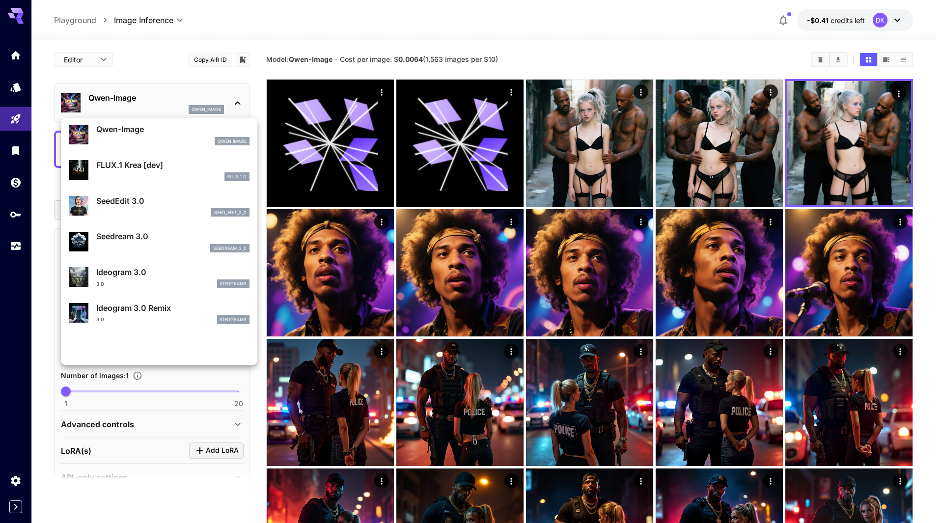
scroll to position [0, 0]
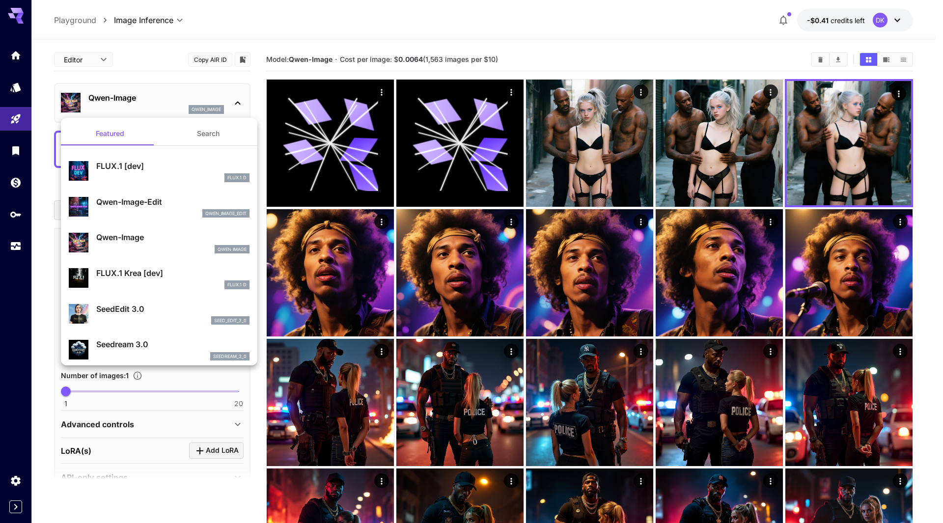
click at [152, 74] on div at bounding box center [471, 261] width 943 height 523
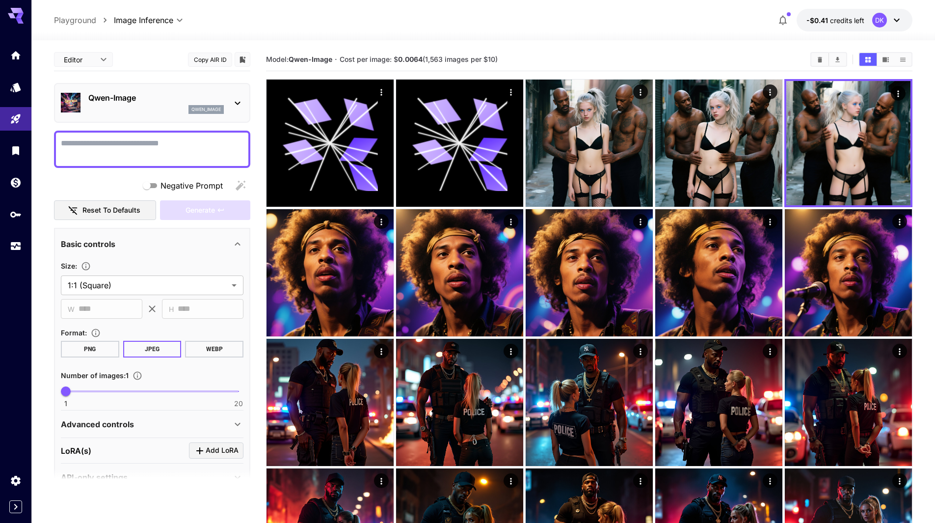
click at [881, 16] on div "DK" at bounding box center [879, 20] width 15 height 15
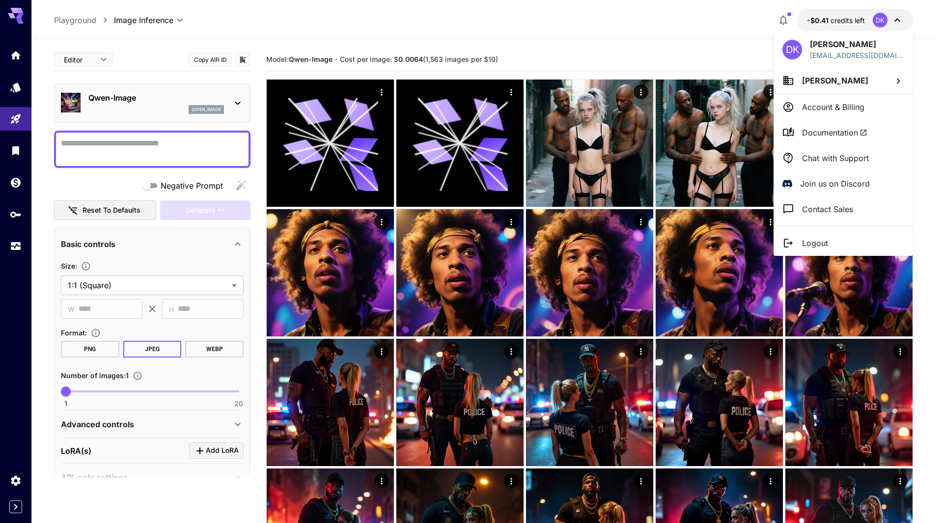
click at [9, 242] on div at bounding box center [471, 261] width 943 height 523
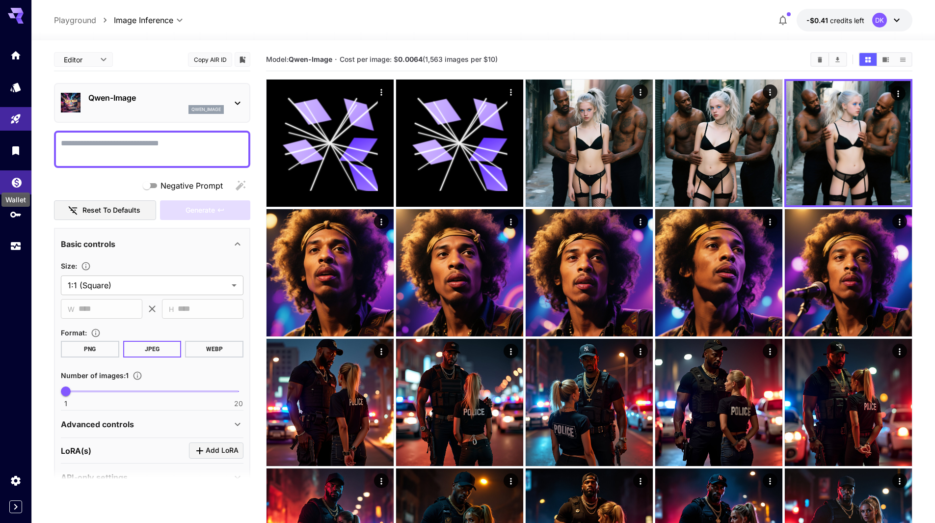
click at [12, 185] on icon "Wallet" at bounding box center [17, 180] width 12 height 12
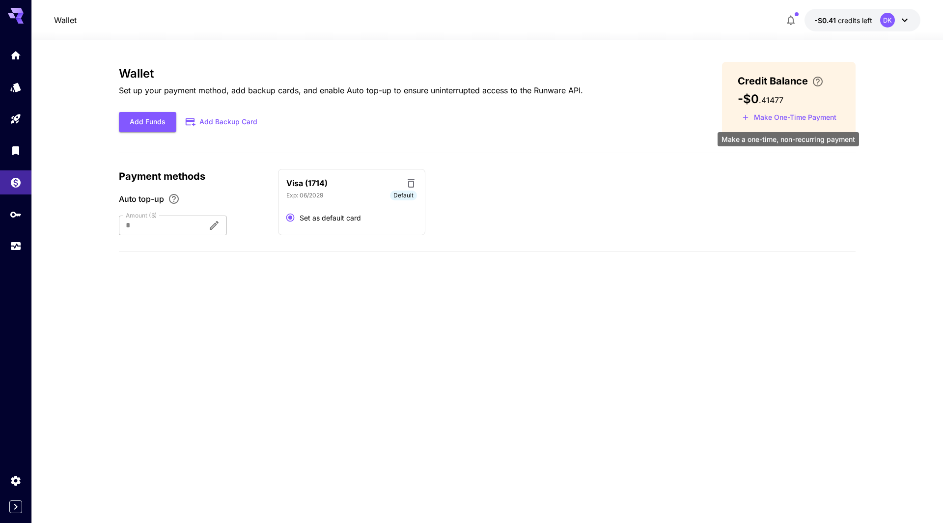
click at [790, 116] on button "Make One-Time Payment" at bounding box center [788, 117] width 103 height 15
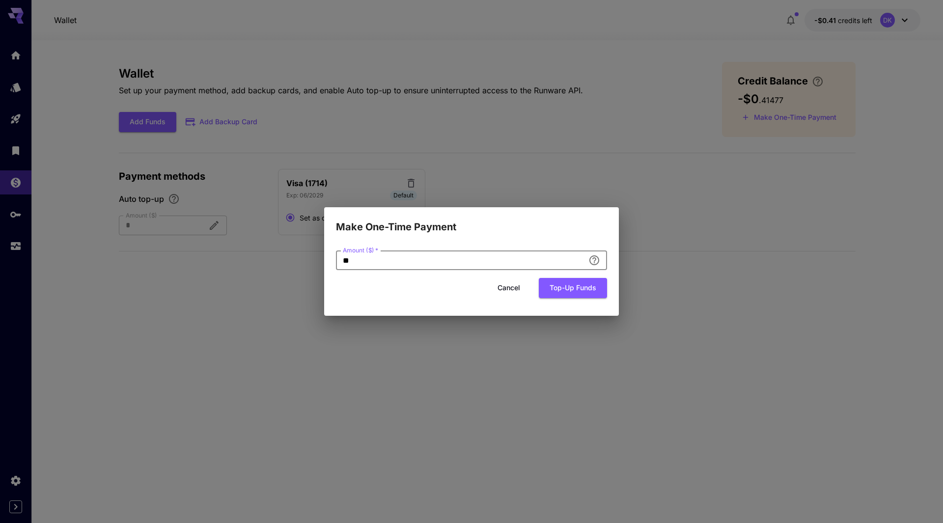
click at [379, 267] on input "**" at bounding box center [460, 260] width 248 height 20
click at [576, 288] on button "Top-up funds" at bounding box center [573, 288] width 68 height 20
